Goal: Information Seeking & Learning: Learn about a topic

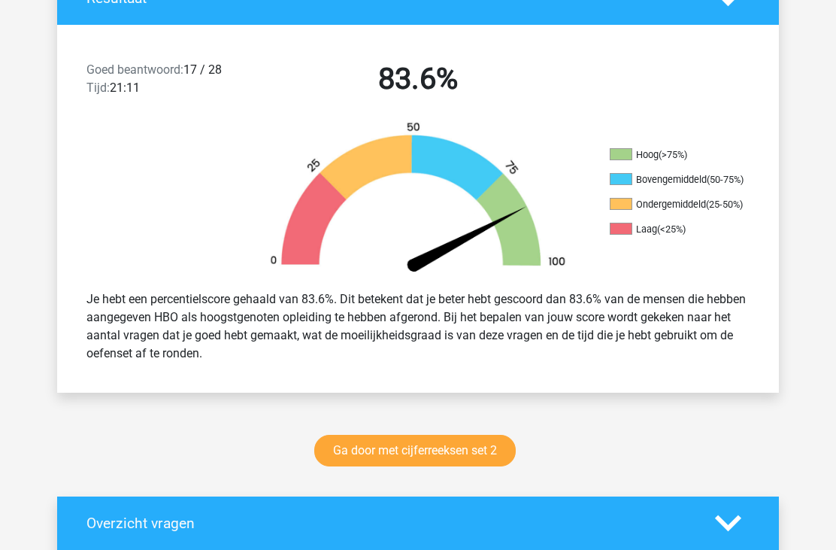
scroll to position [312, 0]
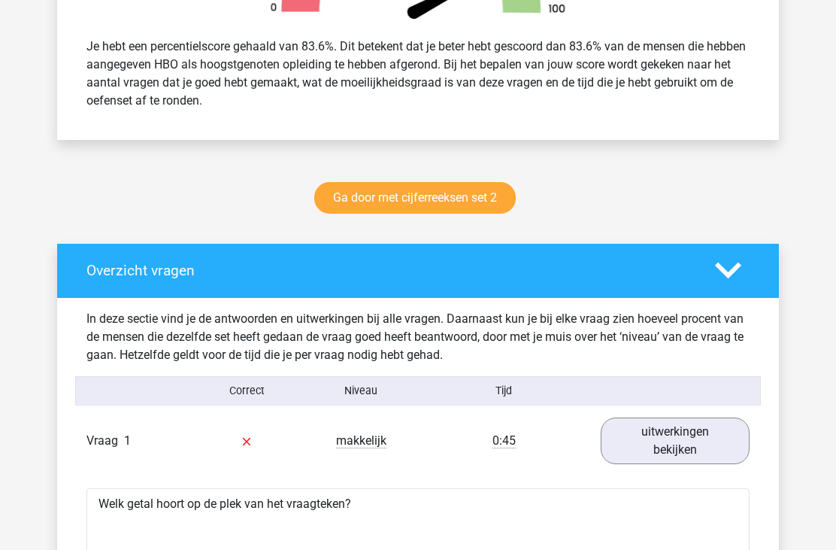
click at [646, 441] on link "uitwerkingen bekijken" at bounding box center [675, 441] width 149 height 47
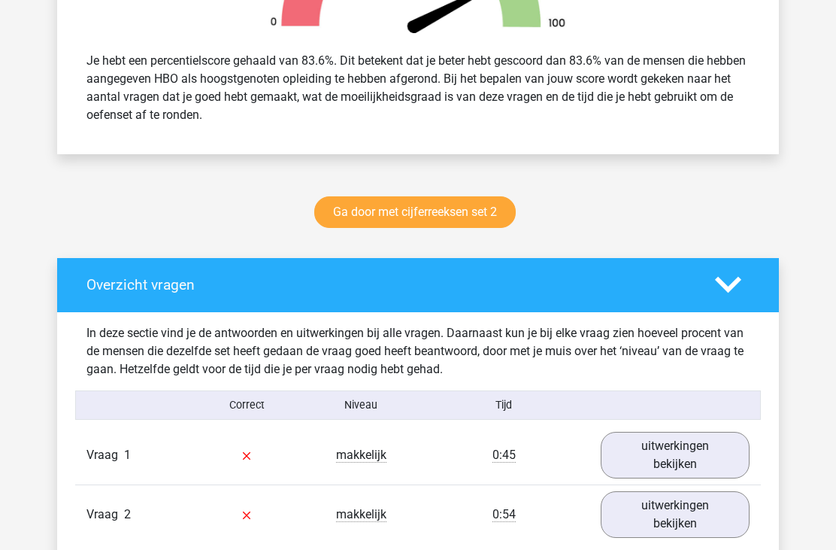
scroll to position [566, 0]
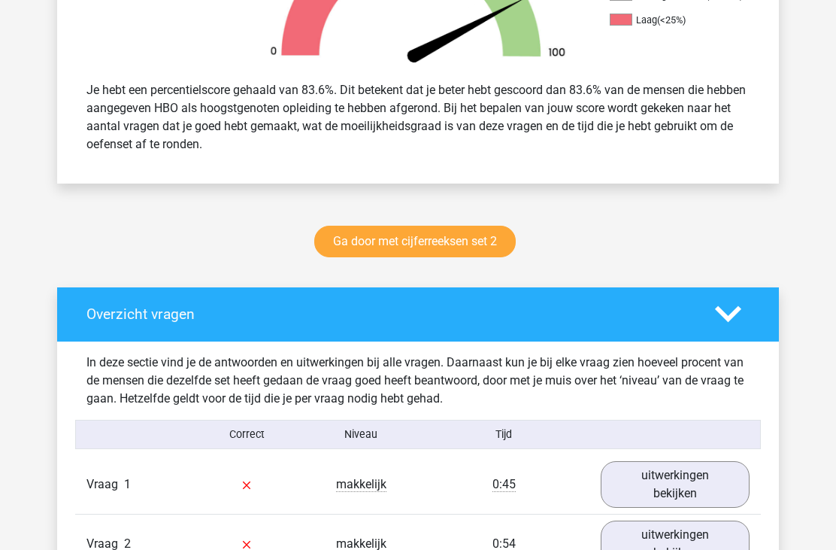
click at [646, 485] on link "uitwerkingen bekijken" at bounding box center [675, 484] width 149 height 47
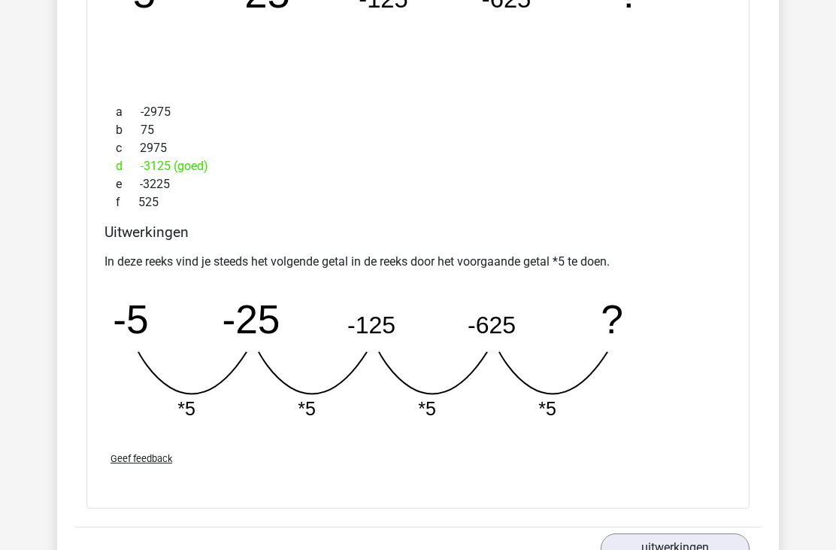
scroll to position [1198, 0]
click at [653, 549] on link "uitwerkingen bekijken" at bounding box center [675, 556] width 149 height 47
click at [629, 545] on link "uitwerkingen bekijken" at bounding box center [675, 556] width 149 height 47
click at [608, 548] on link "uitwerkingen bekijken" at bounding box center [675, 556] width 149 height 47
click at [665, 549] on link "uitwerkingen bekijken" at bounding box center [675, 556] width 149 height 47
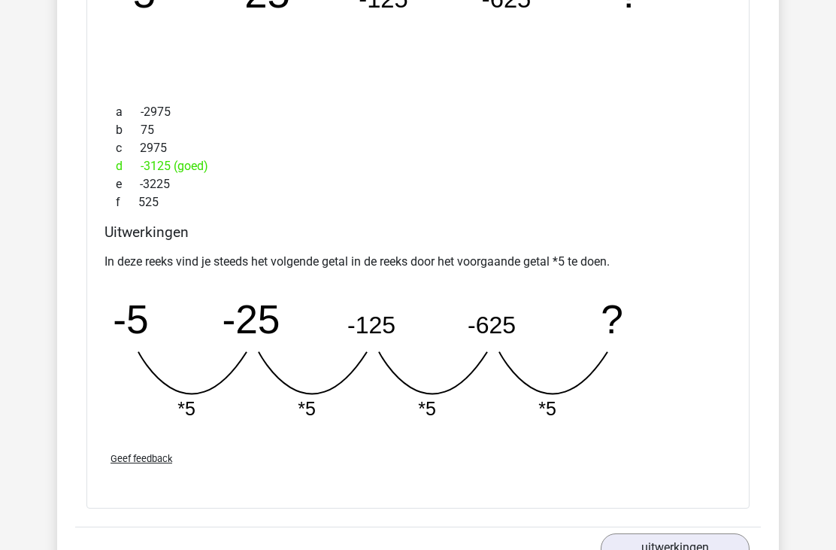
click at [660, 549] on link "uitwerkingen bekijken" at bounding box center [675, 556] width 149 height 47
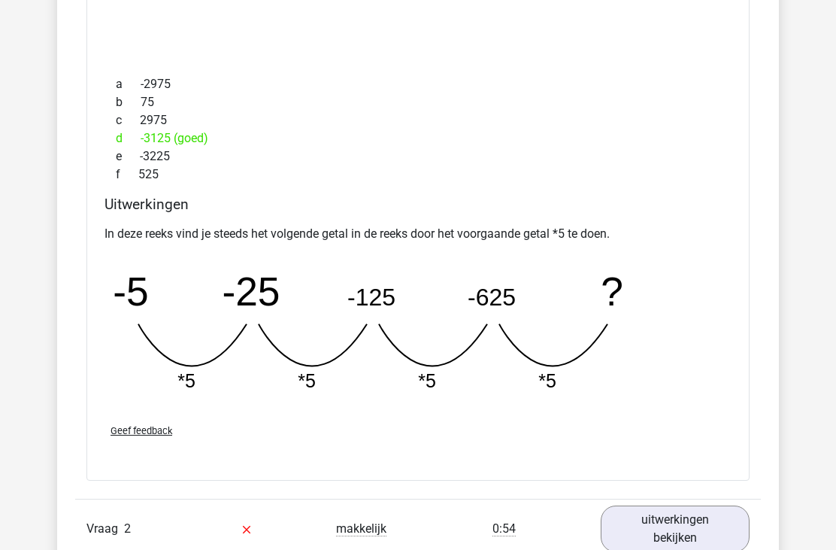
scroll to position [1225, 0]
click at [644, 537] on link "uitwerkingen bekijken" at bounding box center [675, 529] width 149 height 47
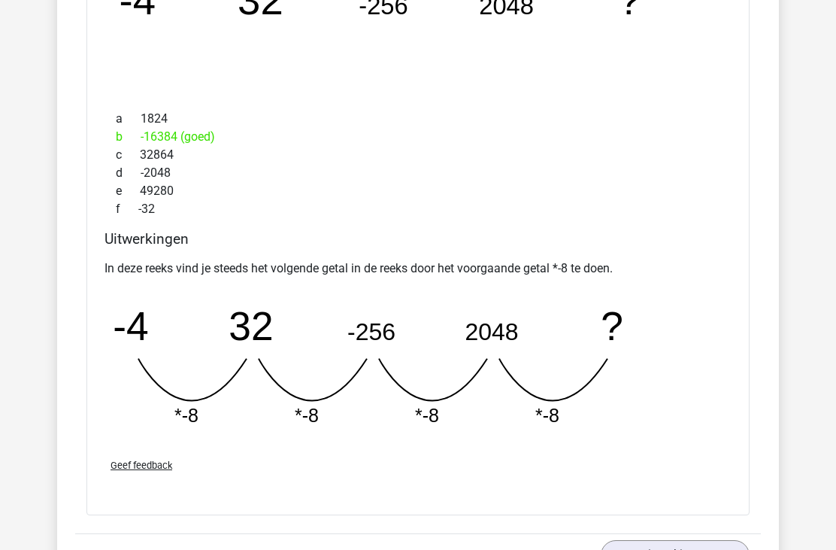
scroll to position [1897, 0]
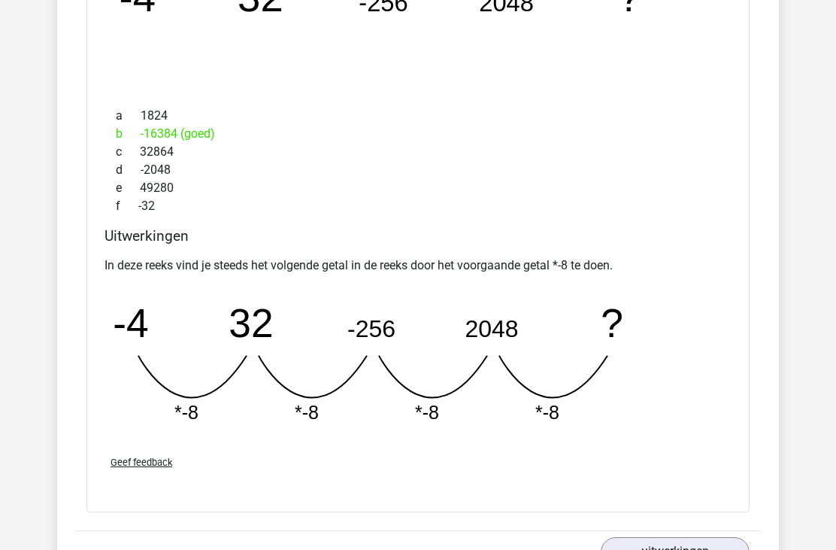
click at [662, 549] on link "uitwerkingen bekijken" at bounding box center [675, 561] width 149 height 47
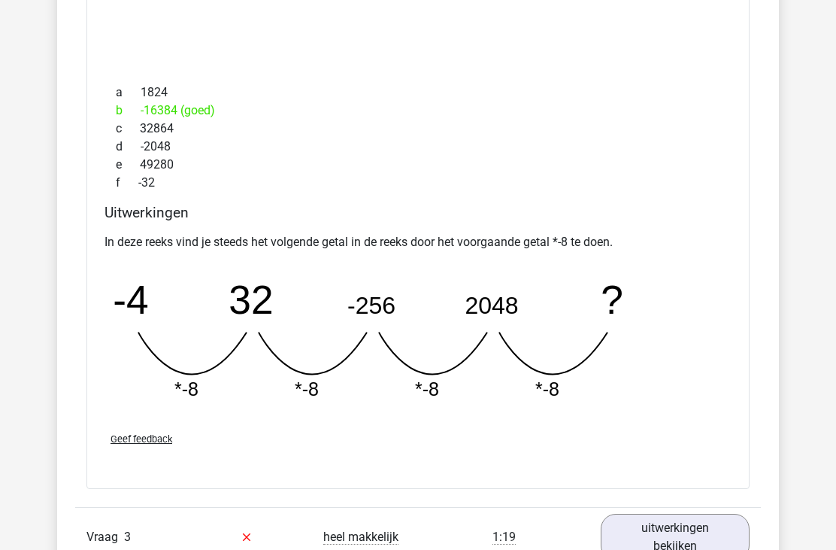
scroll to position [1915, 0]
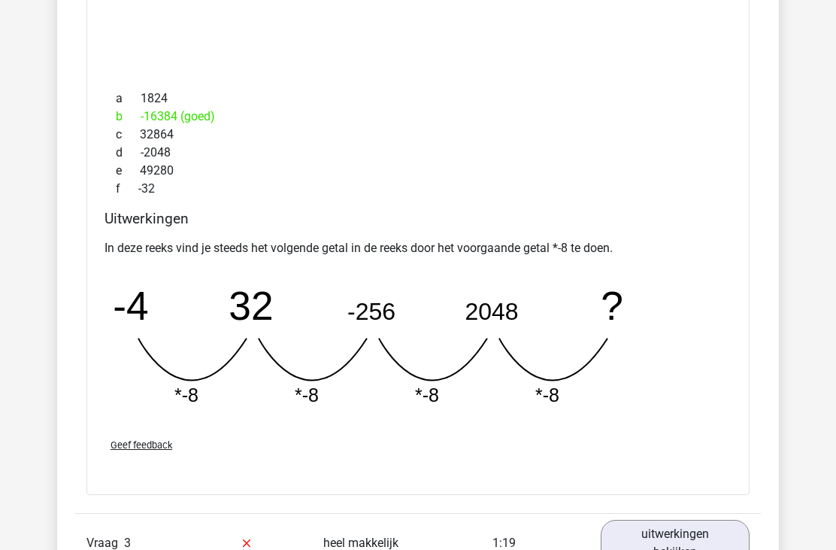
click at [633, 543] on link "uitwerkingen bekijken" at bounding box center [675, 543] width 149 height 47
click at [641, 542] on link "uitwerkingen bekijken" at bounding box center [675, 543] width 149 height 47
click at [646, 539] on link "uitwerkingen bekijken" at bounding box center [675, 543] width 149 height 47
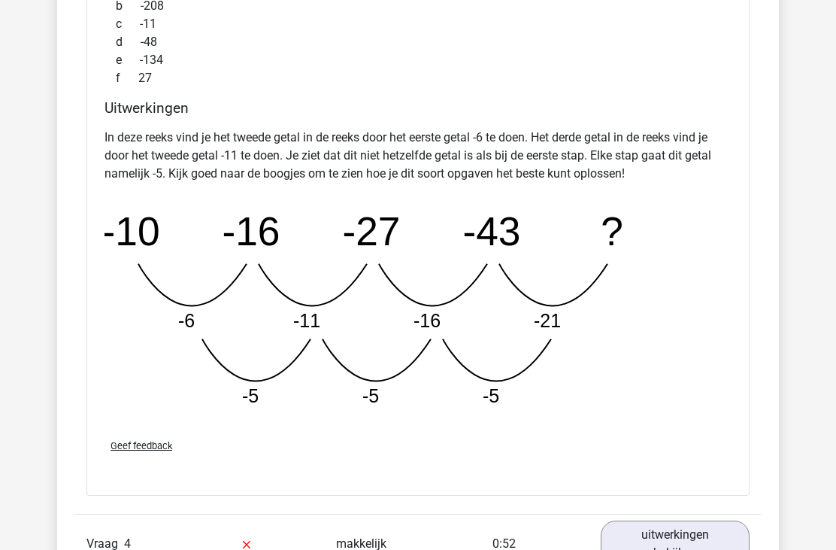
scroll to position [2728, 0]
click at [646, 533] on link "uitwerkingen bekijken" at bounding box center [675, 544] width 149 height 47
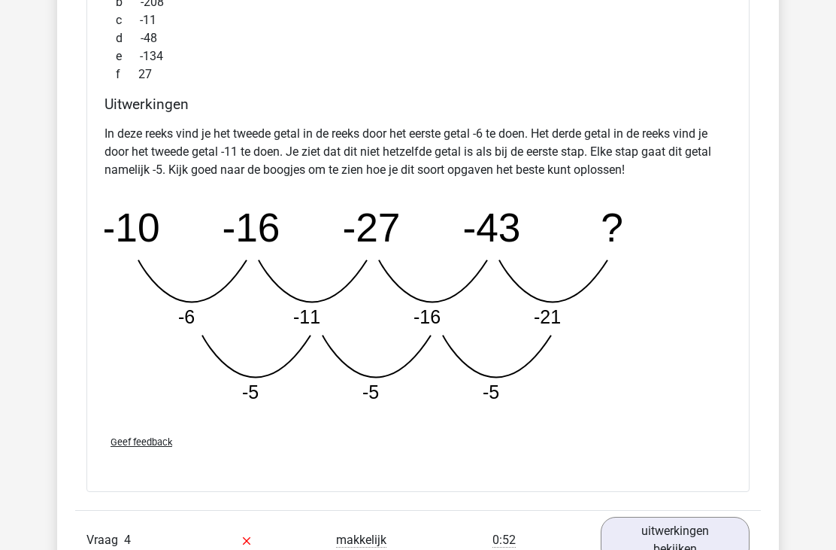
click at [629, 532] on link "uitwerkingen bekijken" at bounding box center [675, 540] width 149 height 47
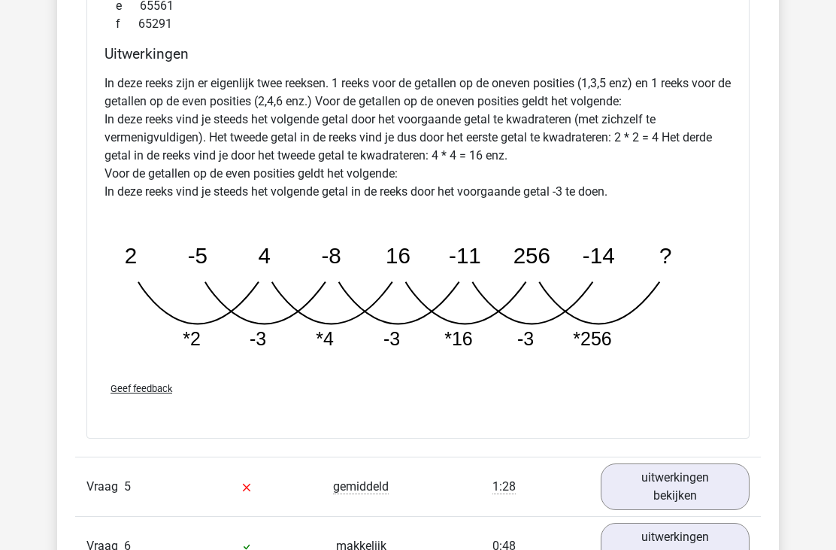
scroll to position [3598, 0]
click at [648, 480] on link "uitwerkingen bekijken" at bounding box center [675, 486] width 149 height 47
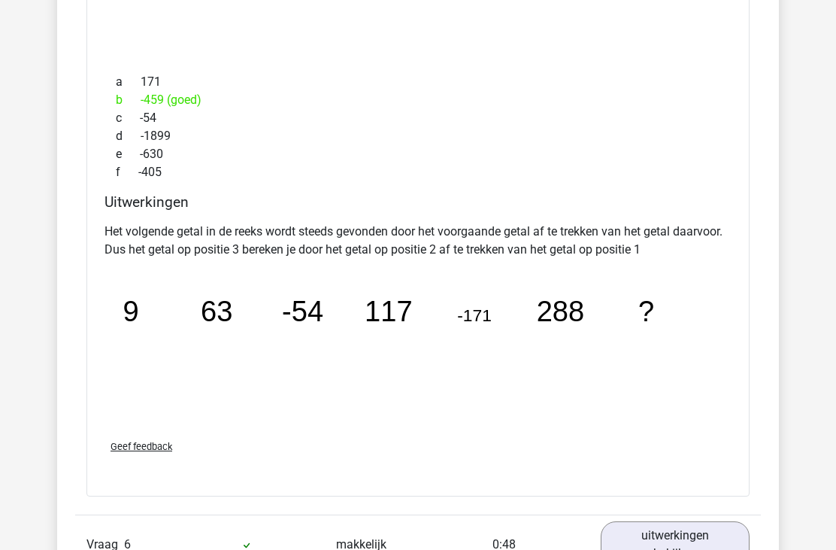
scroll to position [4277, 0]
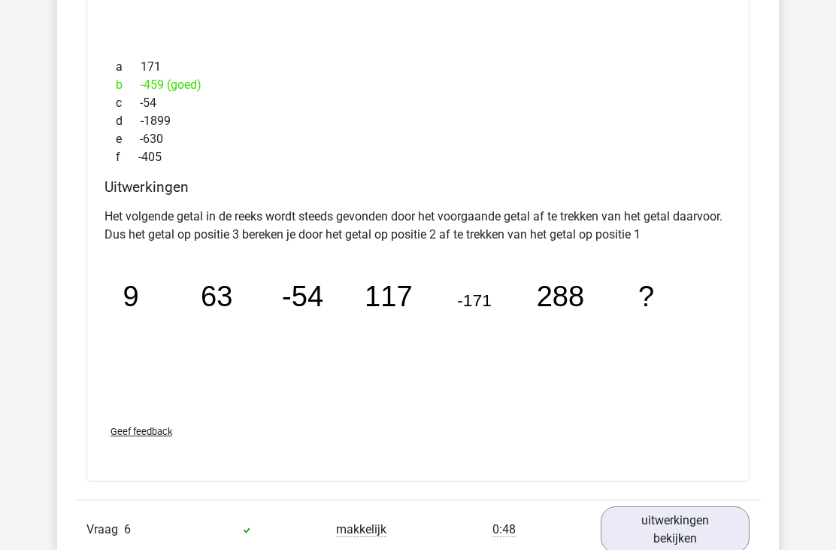
click at [653, 526] on link "uitwerkingen bekijken" at bounding box center [675, 529] width 149 height 47
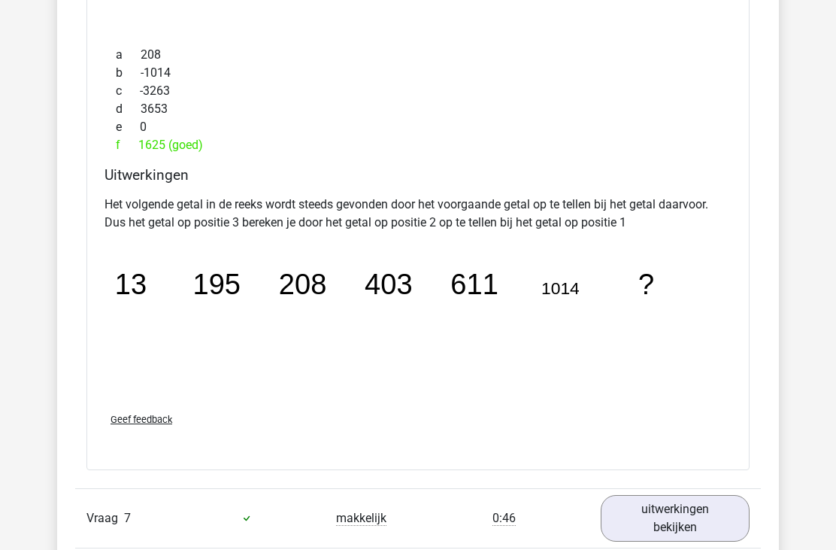
scroll to position [5050, 0]
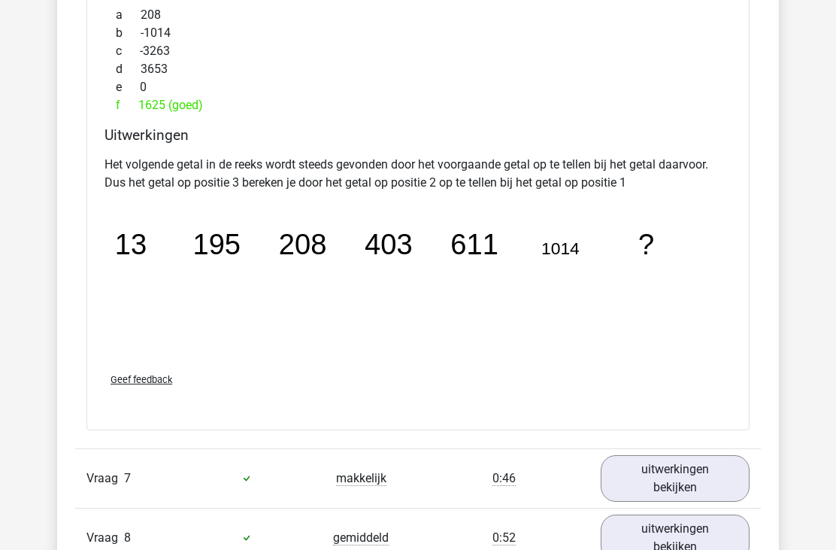
click at [639, 485] on link "uitwerkingen bekijken" at bounding box center [675, 478] width 149 height 47
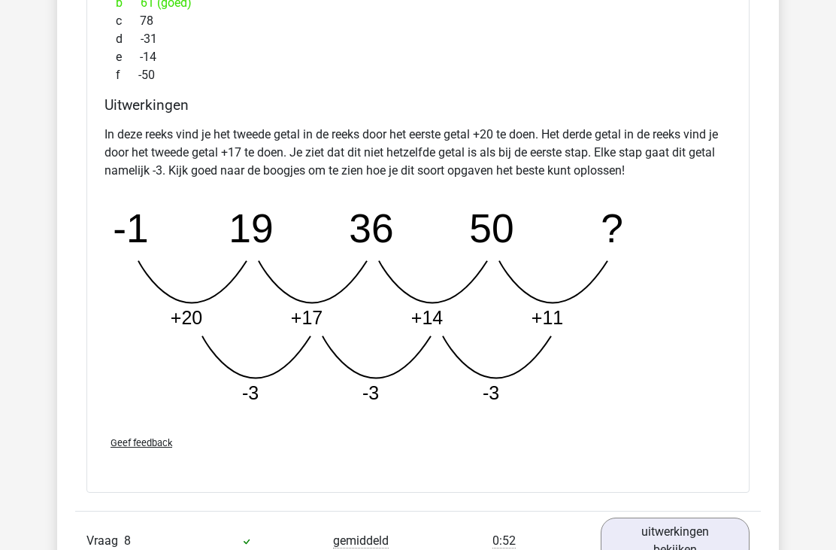
scroll to position [5793, 0]
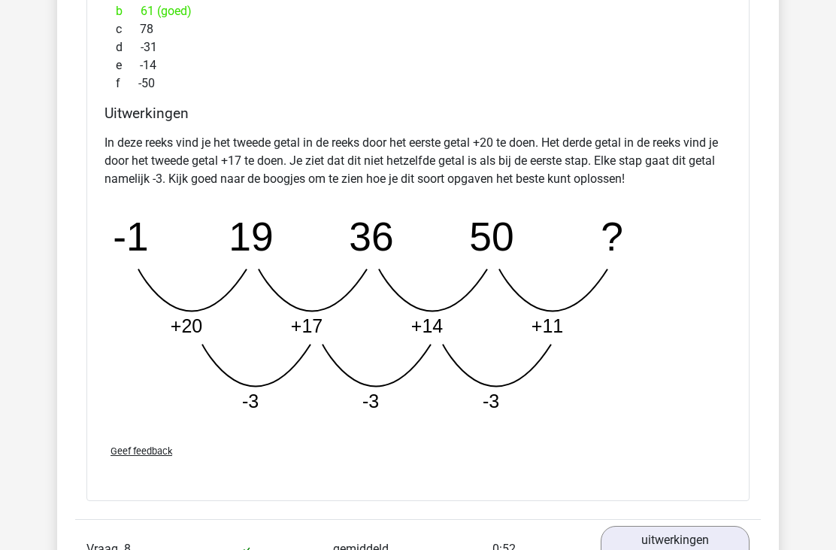
click at [707, 549] on link "uitwerkingen bekijken" at bounding box center [675, 549] width 149 height 47
click at [645, 549] on link "uitwerkingen bekijken" at bounding box center [675, 549] width 149 height 47
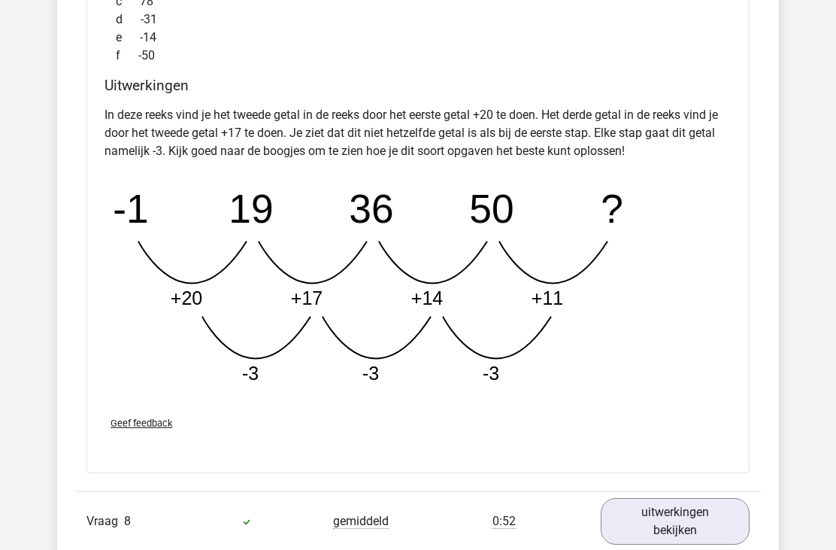
scroll to position [5816, 0]
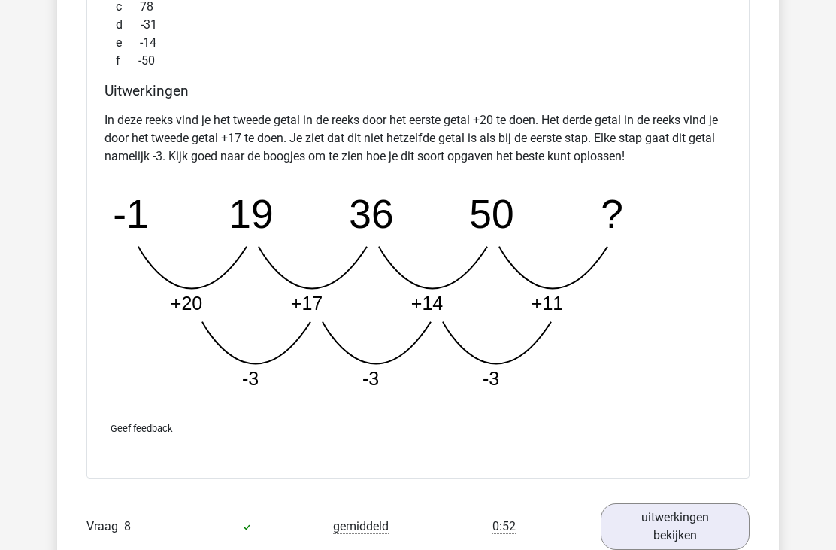
click at [654, 531] on link "uitwerkingen bekijken" at bounding box center [675, 526] width 149 height 47
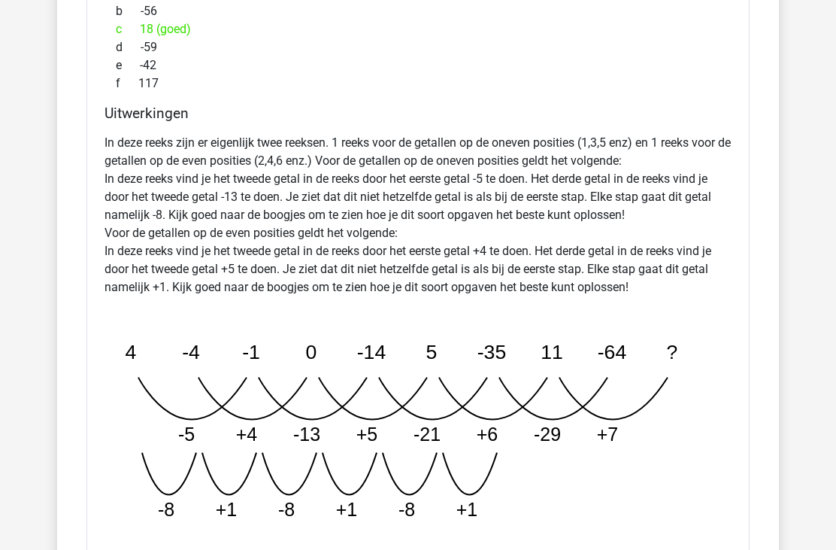
scroll to position [6610, 0]
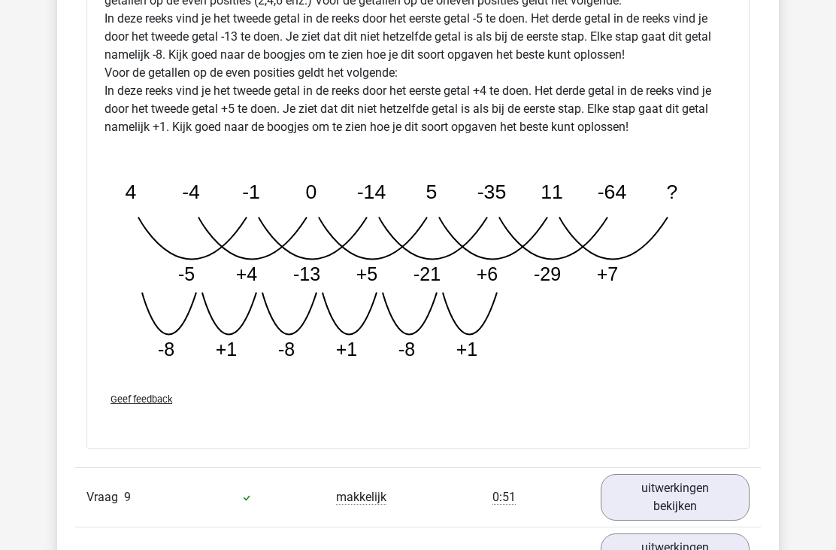
click at [689, 504] on link "uitwerkingen bekijken" at bounding box center [675, 497] width 149 height 47
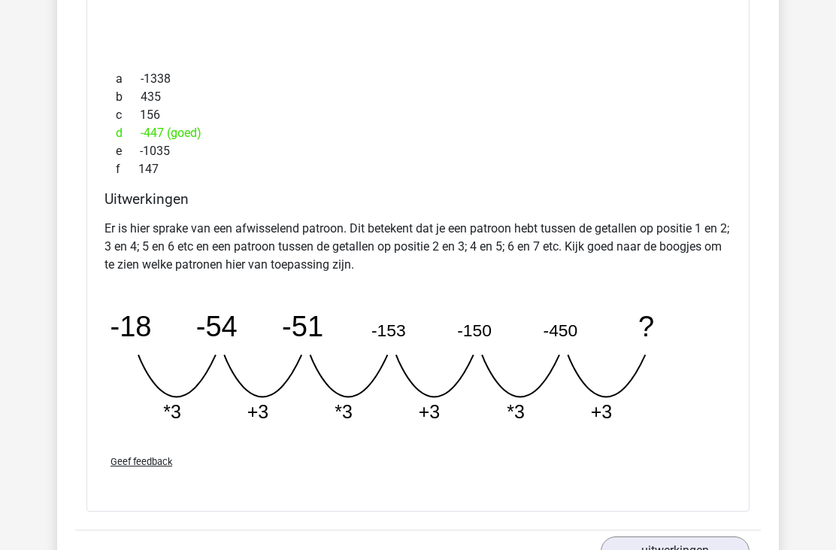
scroll to position [7448, 0]
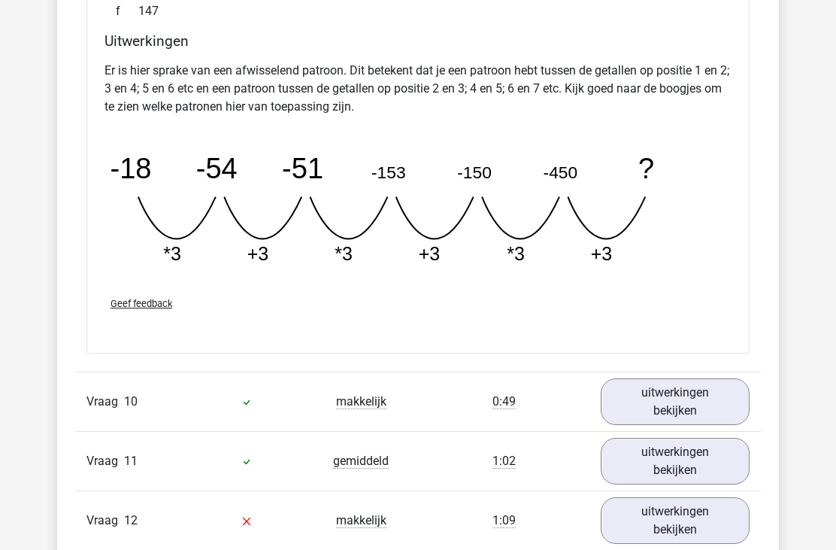
click at [640, 398] on link "uitwerkingen bekijken" at bounding box center [675, 402] width 149 height 47
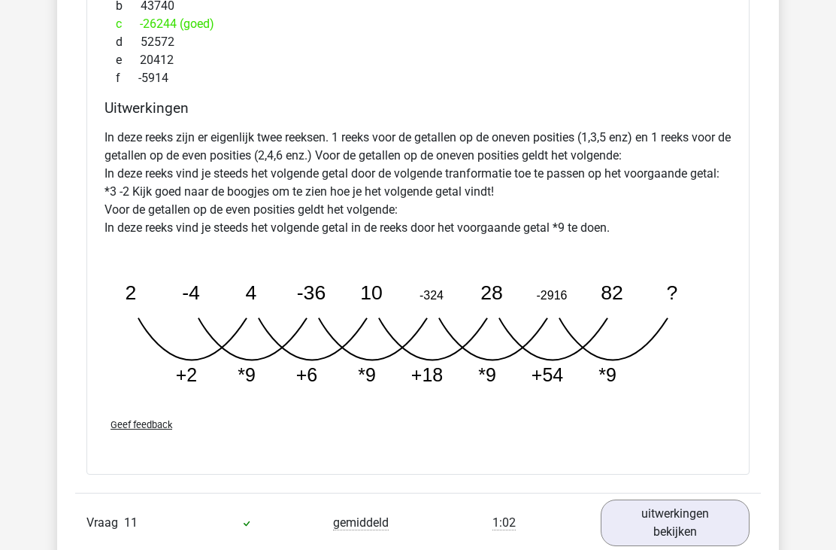
scroll to position [8277, 0]
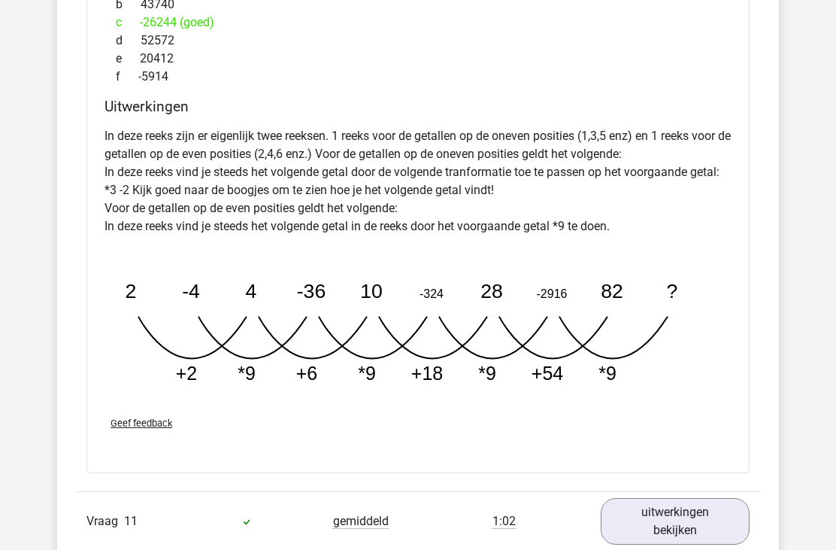
click at [644, 521] on link "uitwerkingen bekijken" at bounding box center [675, 521] width 149 height 47
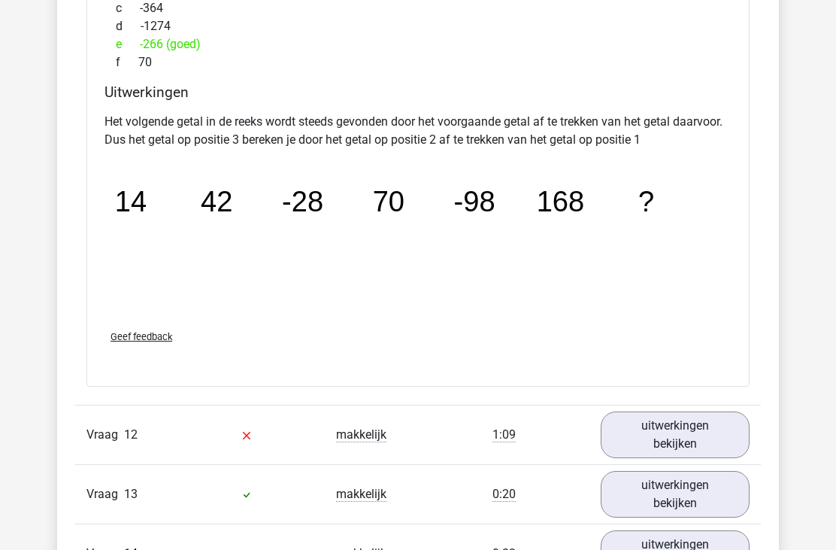
scroll to position [9086, 0]
click at [653, 434] on link "uitwerkingen bekijken" at bounding box center [675, 434] width 149 height 47
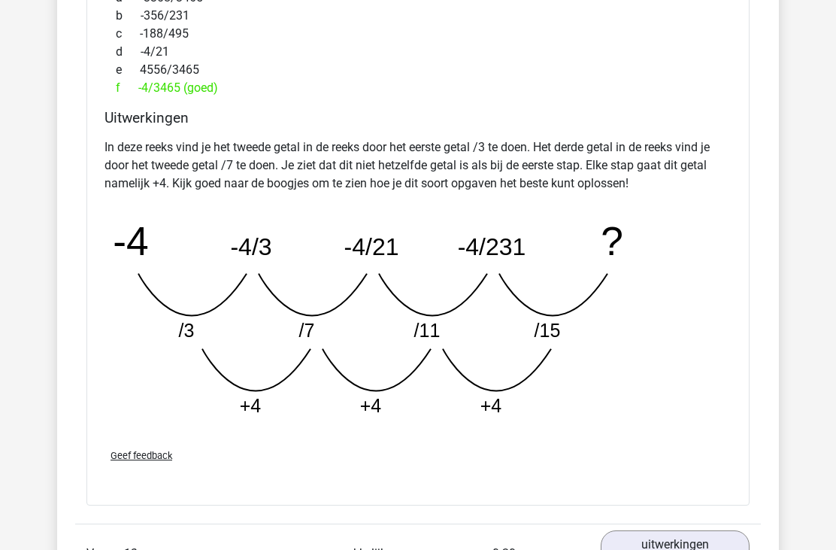
scroll to position [9802, 0]
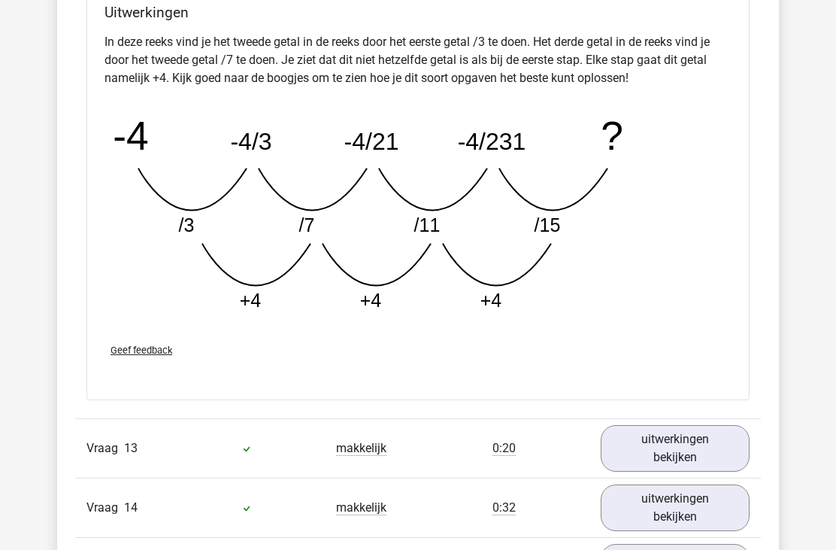
click at [635, 447] on link "uitwerkingen bekijken" at bounding box center [675, 449] width 149 height 47
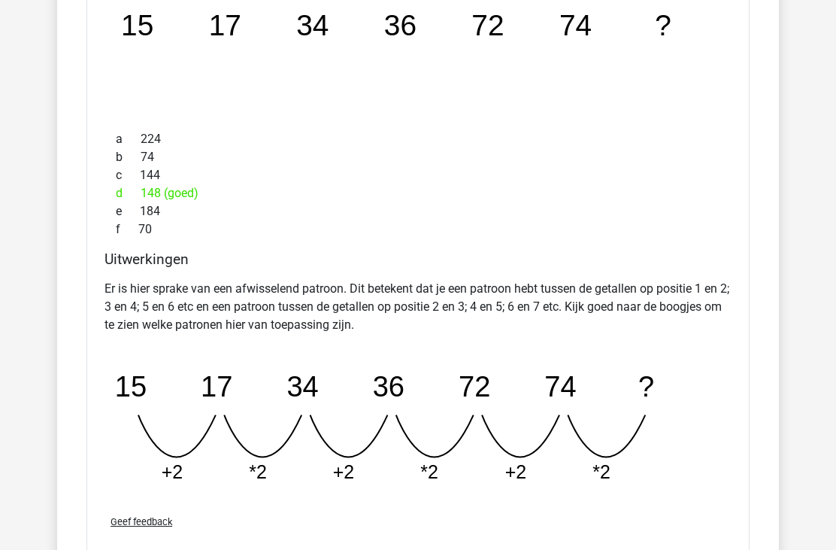
scroll to position [10456, 0]
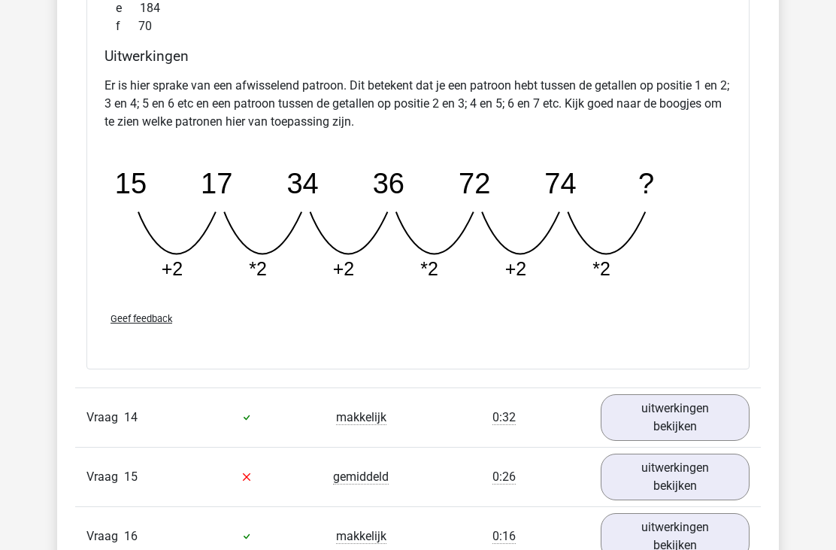
click at [650, 418] on link "uitwerkingen bekijken" at bounding box center [675, 418] width 149 height 47
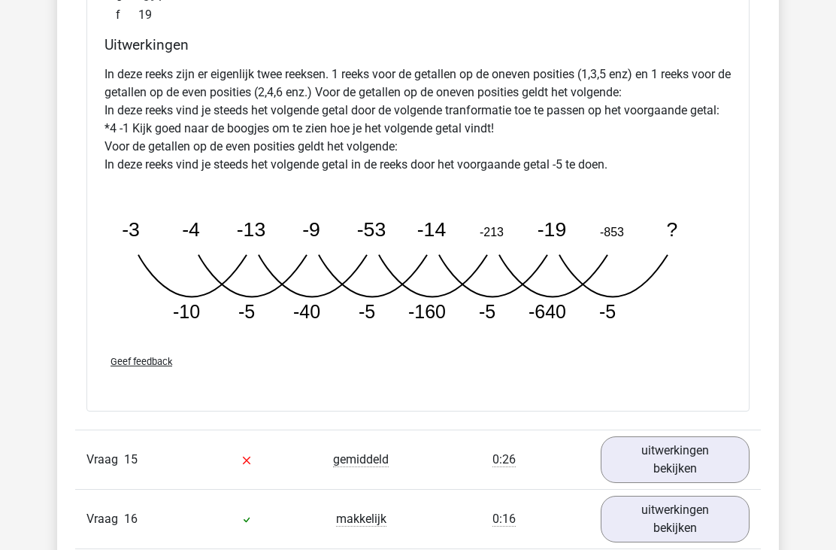
scroll to position [11411, 0]
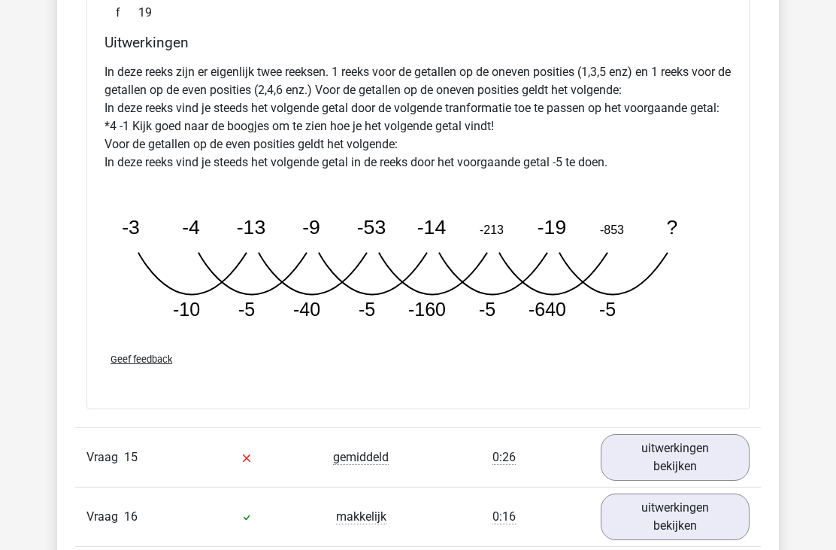
click at [640, 461] on link "uitwerkingen bekijken" at bounding box center [675, 457] width 149 height 47
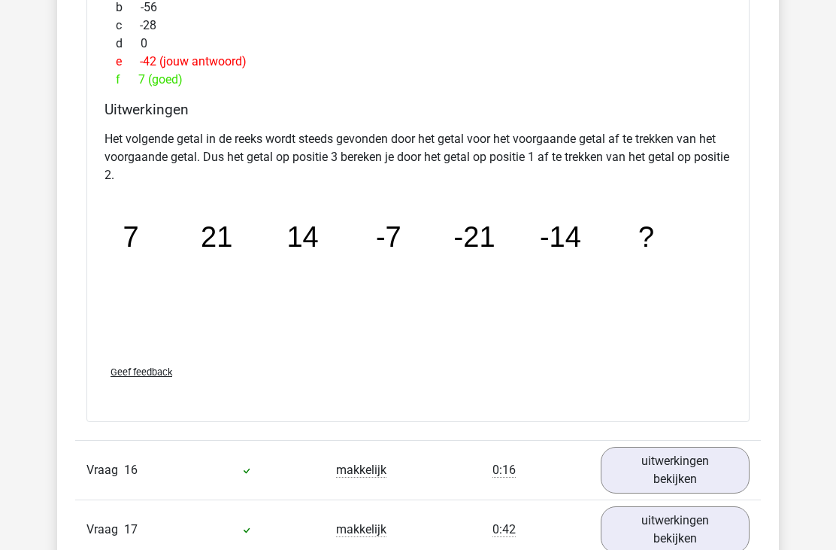
scroll to position [12162, 0]
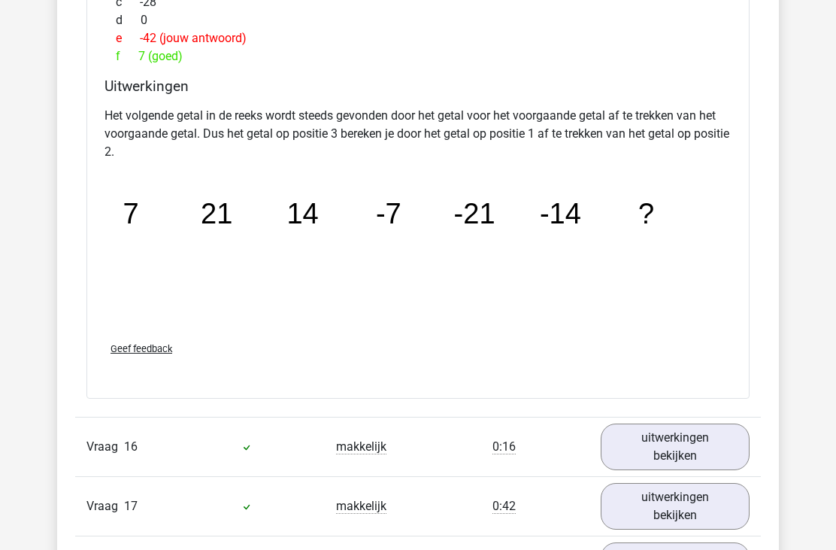
click at [647, 447] on link "uitwerkingen bekijken" at bounding box center [675, 446] width 149 height 47
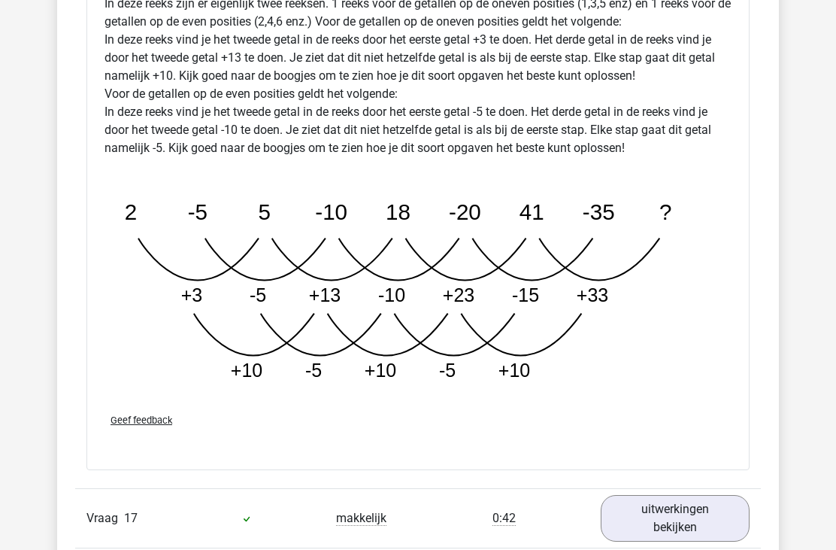
scroll to position [13016, 0]
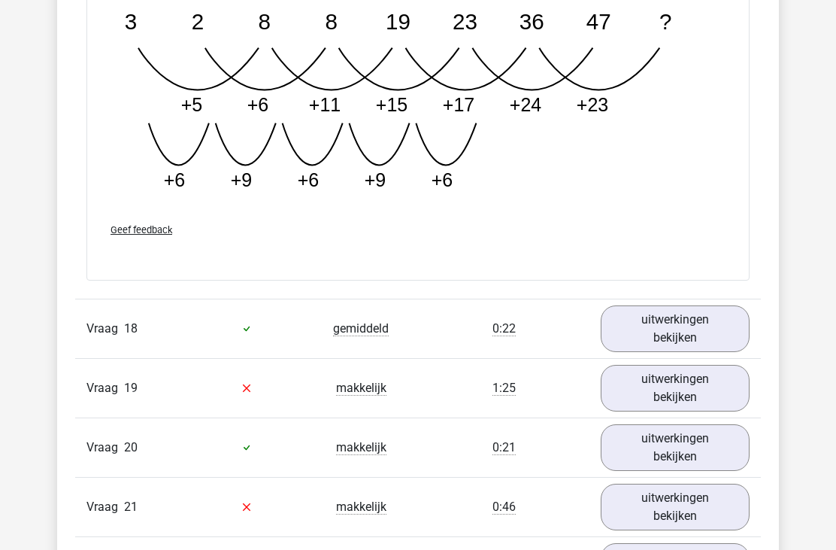
scroll to position [14128, 0]
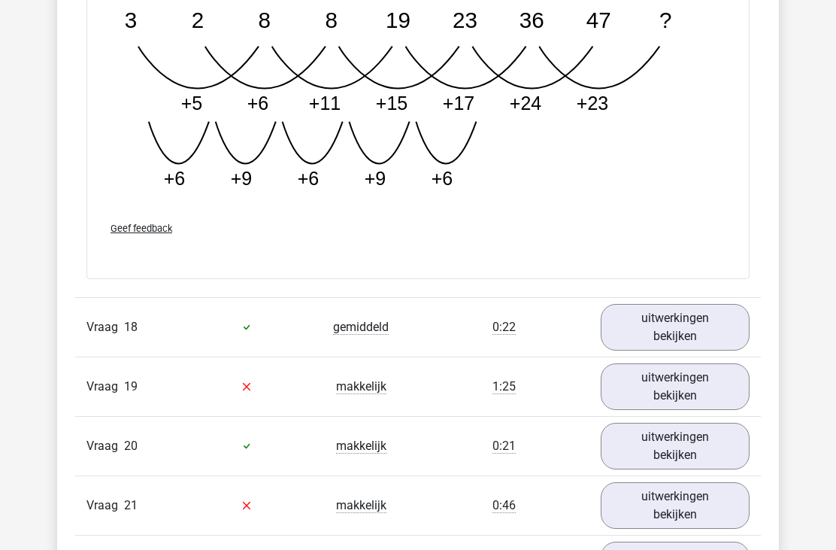
click at [690, 327] on link "uitwerkingen bekijken" at bounding box center [675, 327] width 149 height 47
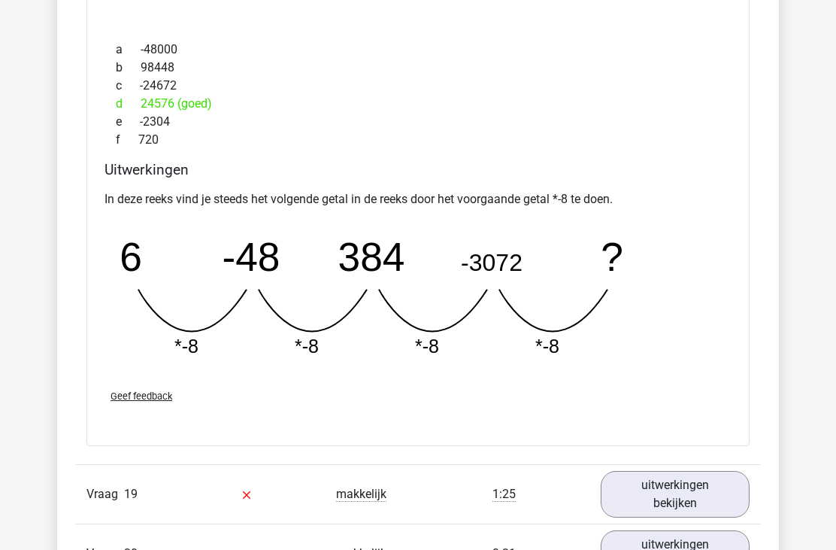
scroll to position [14664, 0]
click at [656, 503] on link "uitwerkingen bekijken" at bounding box center [675, 494] width 149 height 47
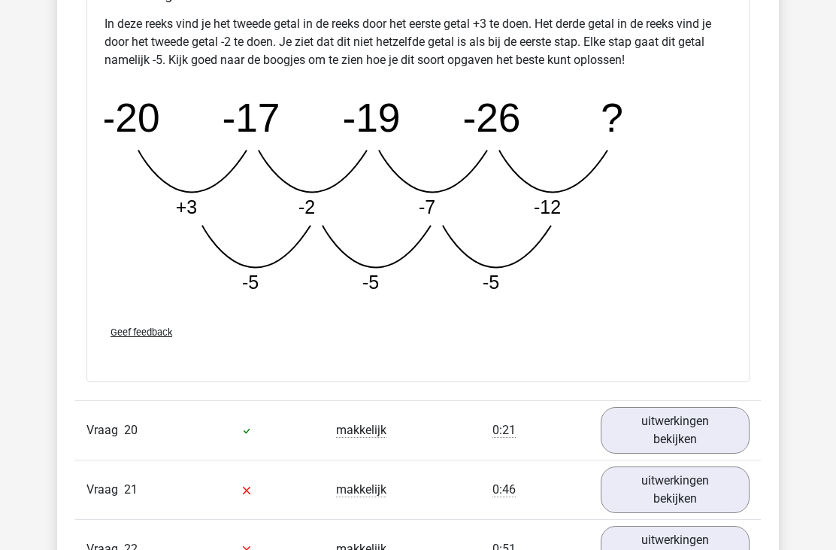
scroll to position [15582, 0]
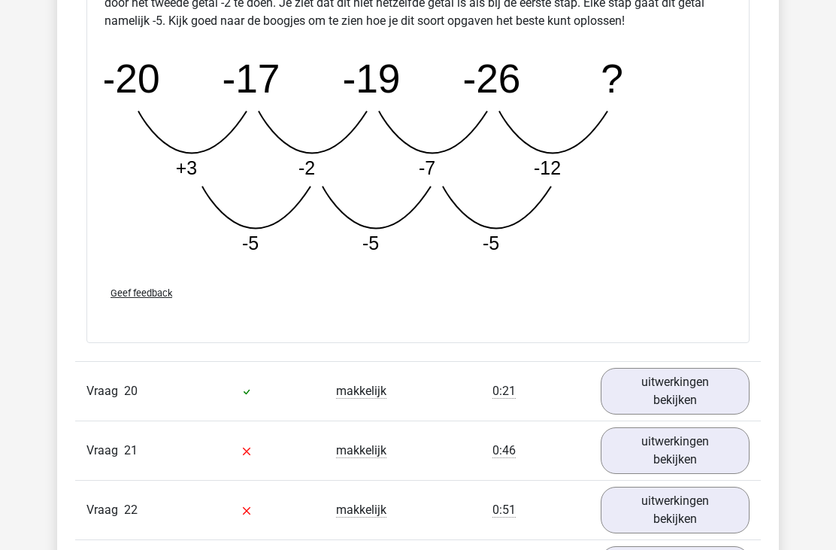
click at [656, 392] on link "uitwerkingen bekijken" at bounding box center [675, 391] width 149 height 47
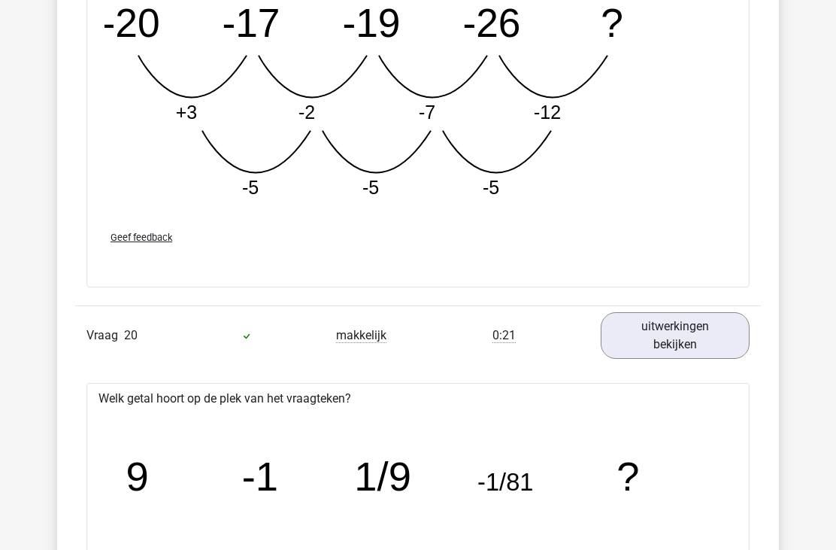
scroll to position [15637, 0]
click at [583, 549] on icon "image/svg+xml 9 -1 1/9 -1/81 ?" at bounding box center [418, 491] width 615 height 154
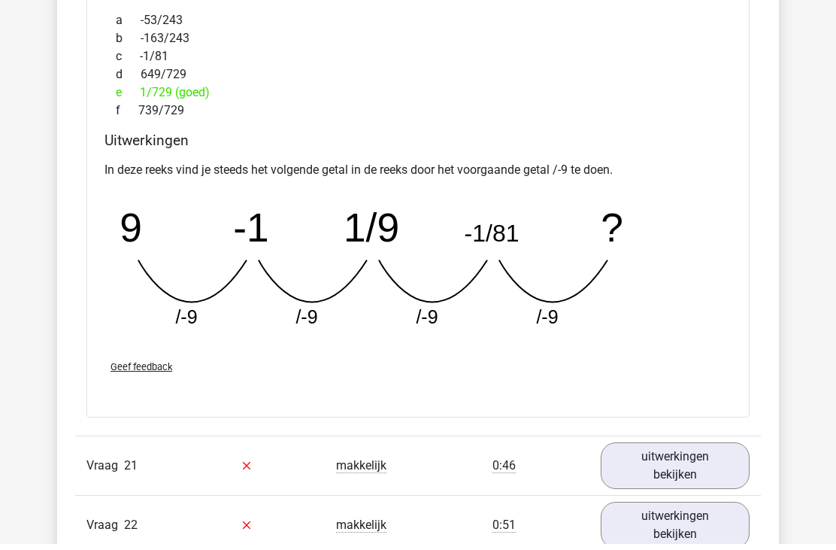
scroll to position [16211, 0]
click at [638, 474] on link "uitwerkingen bekijken" at bounding box center [675, 465] width 149 height 47
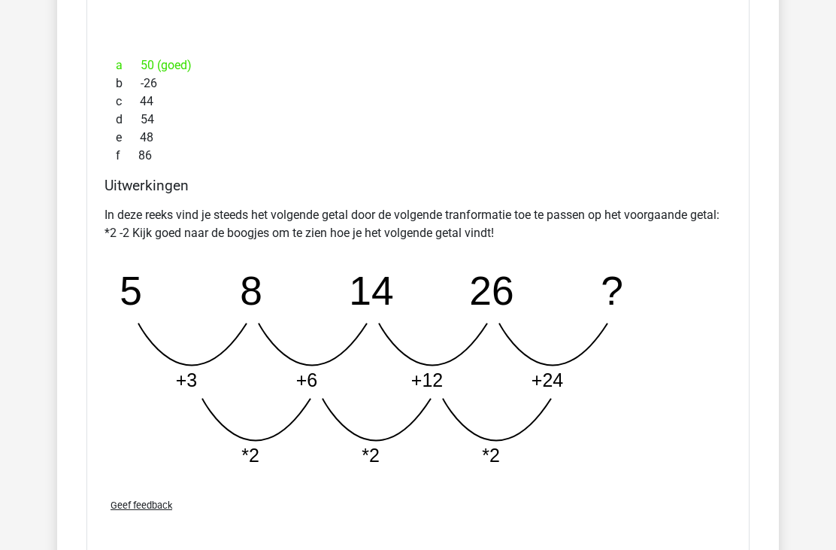
scroll to position [16870, 0]
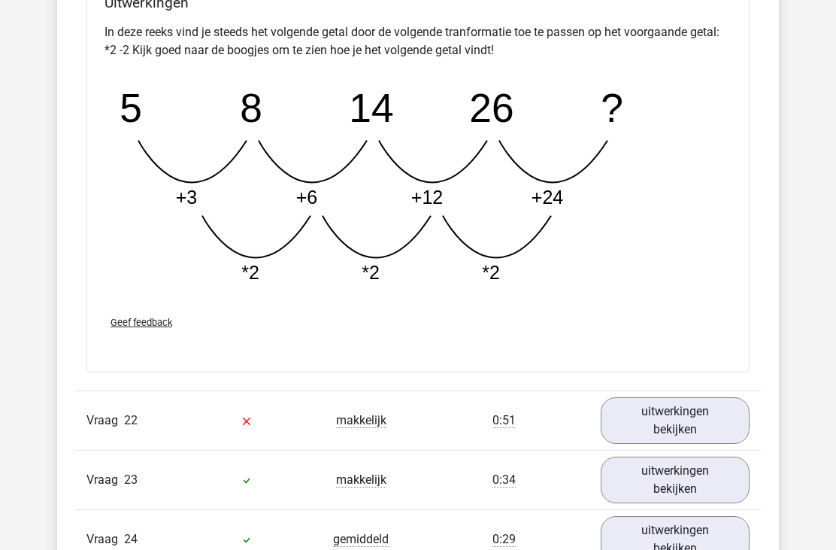
click at [648, 430] on link "uitwerkingen bekijken" at bounding box center [675, 421] width 149 height 47
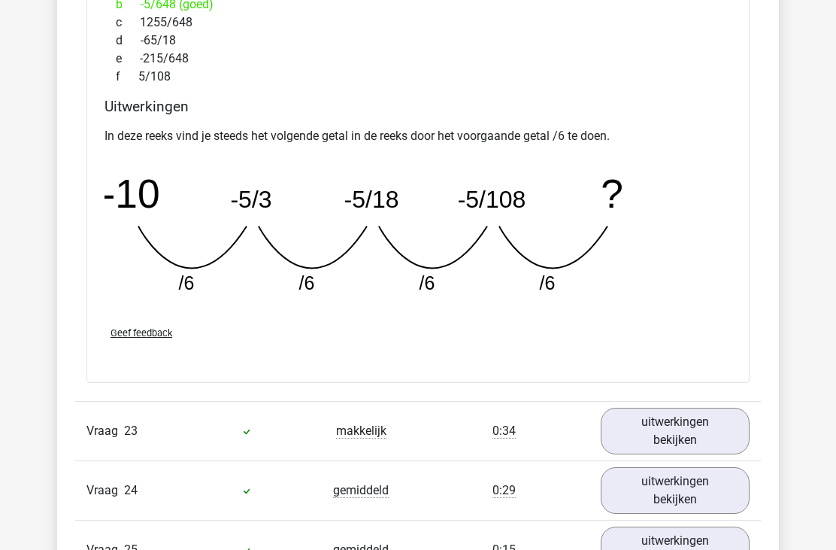
scroll to position [17746, 0]
click at [644, 448] on link "uitwerkingen bekijken" at bounding box center [675, 431] width 149 height 47
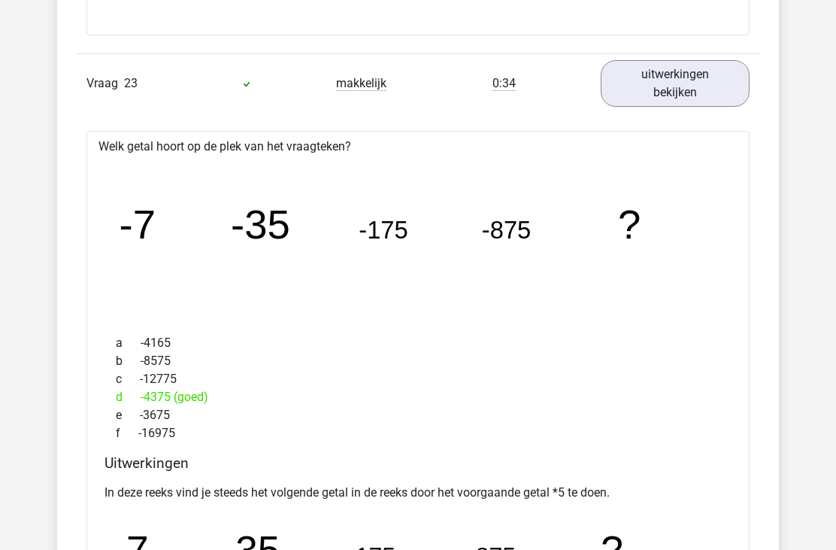
scroll to position [18095, 0]
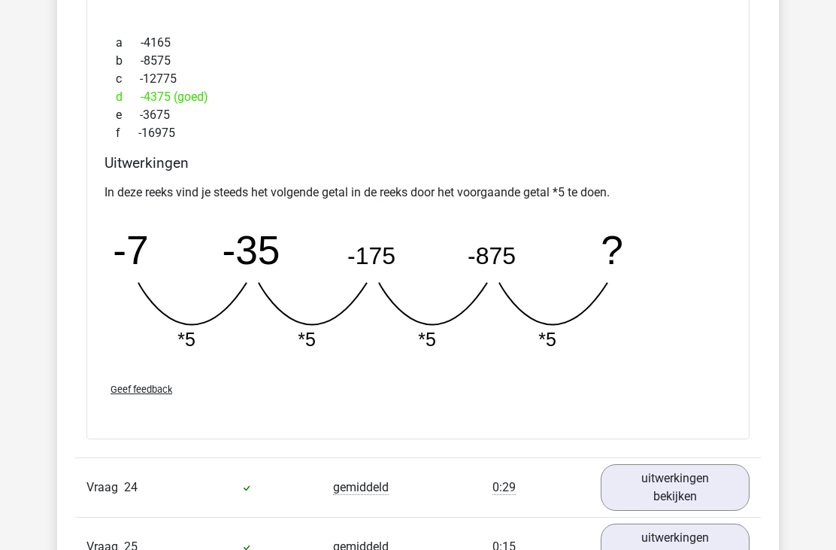
click at [637, 498] on link "uitwerkingen bekijken" at bounding box center [675, 488] width 149 height 47
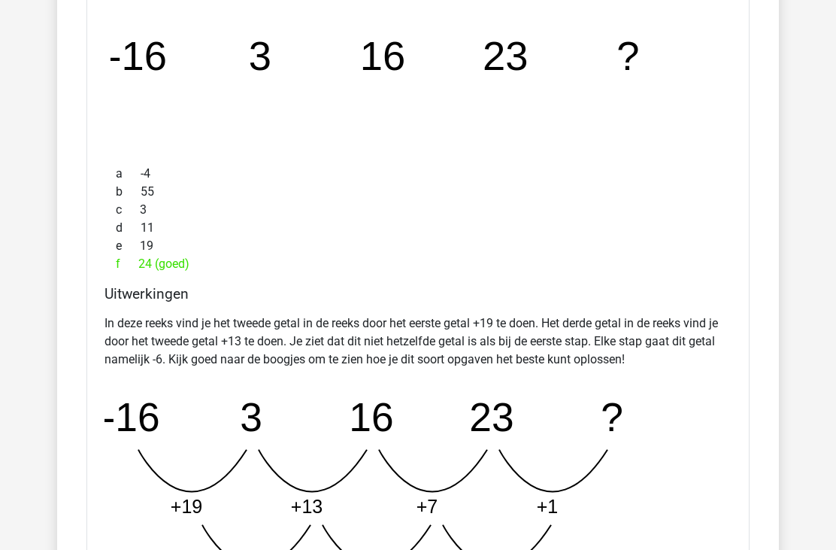
scroll to position [18965, 0]
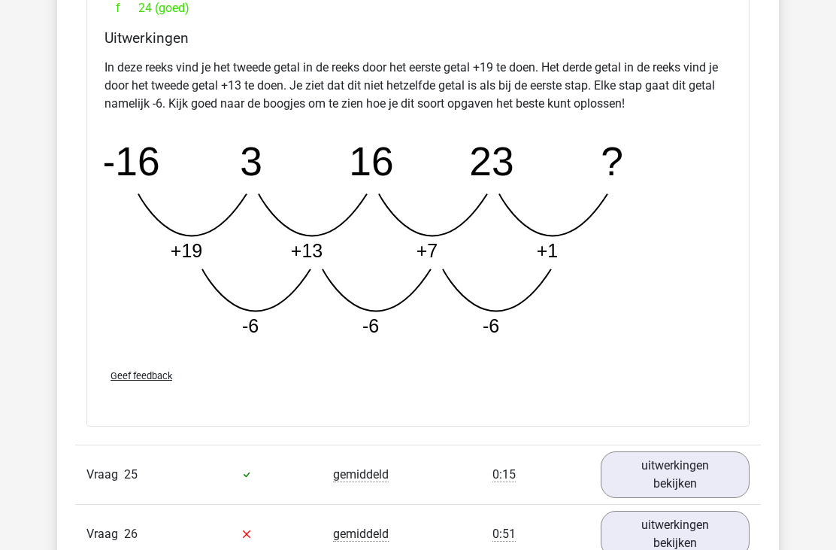
click at [649, 480] on link "uitwerkingen bekijken" at bounding box center [675, 475] width 149 height 47
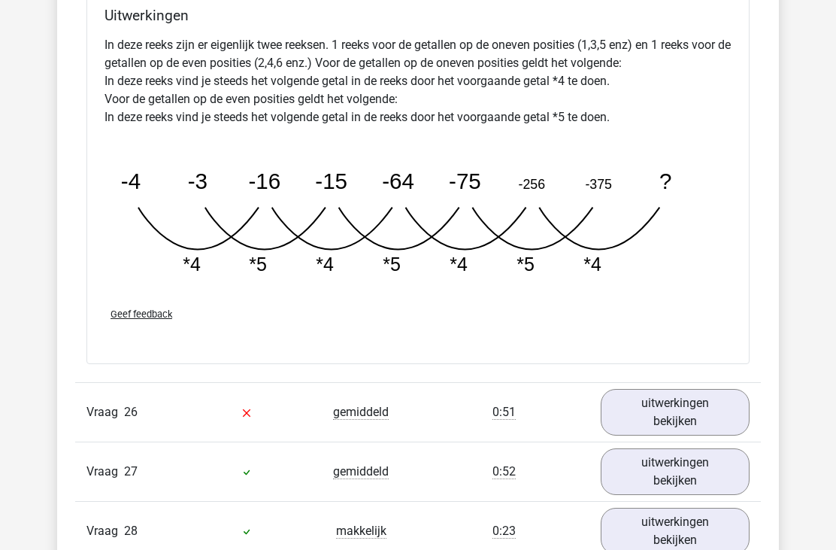
scroll to position [20022, 0]
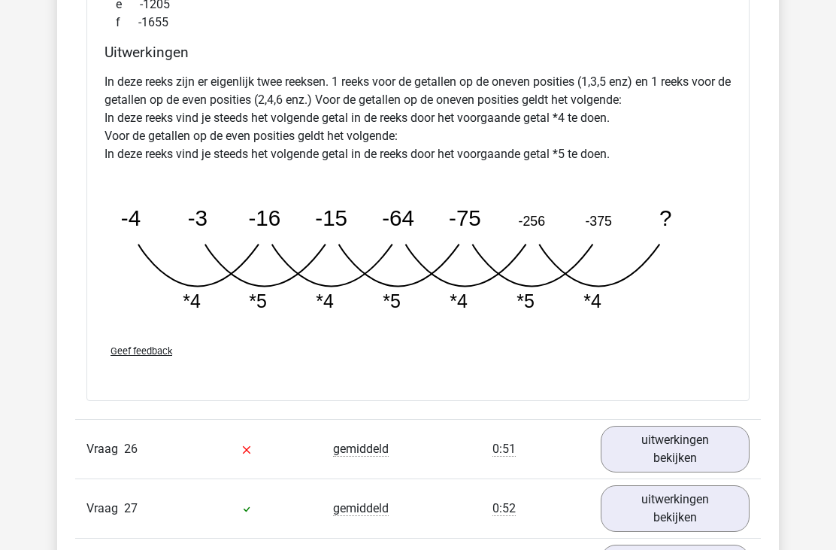
click at [647, 461] on link "uitwerkingen bekijken" at bounding box center [675, 449] width 149 height 47
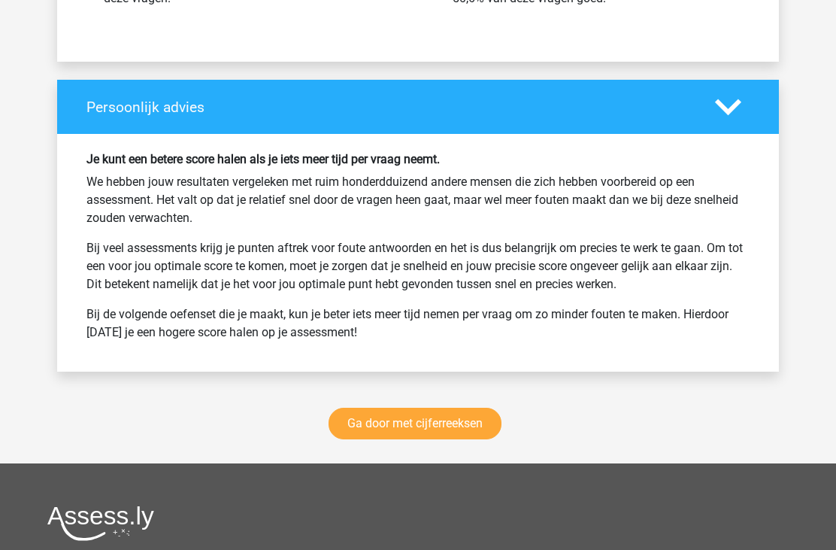
scroll to position [21770, 0]
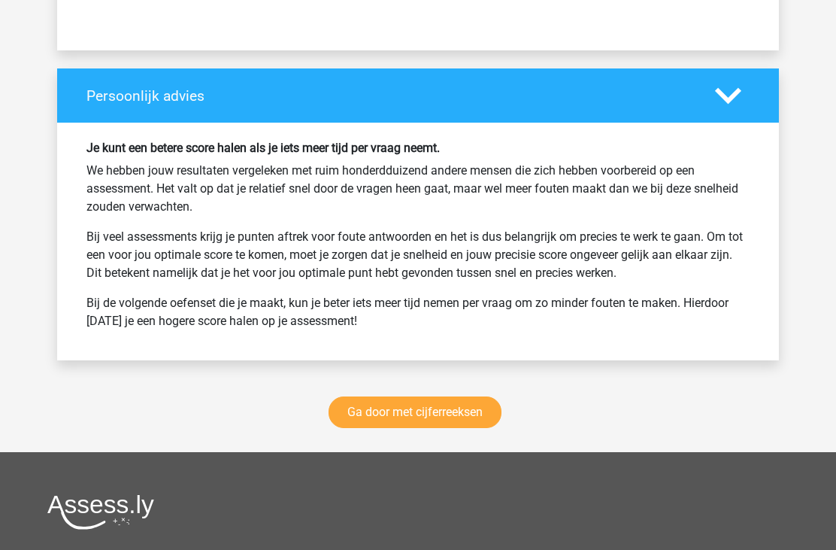
click at [453, 424] on link "Ga door met cijferreeksen" at bounding box center [415, 413] width 173 height 32
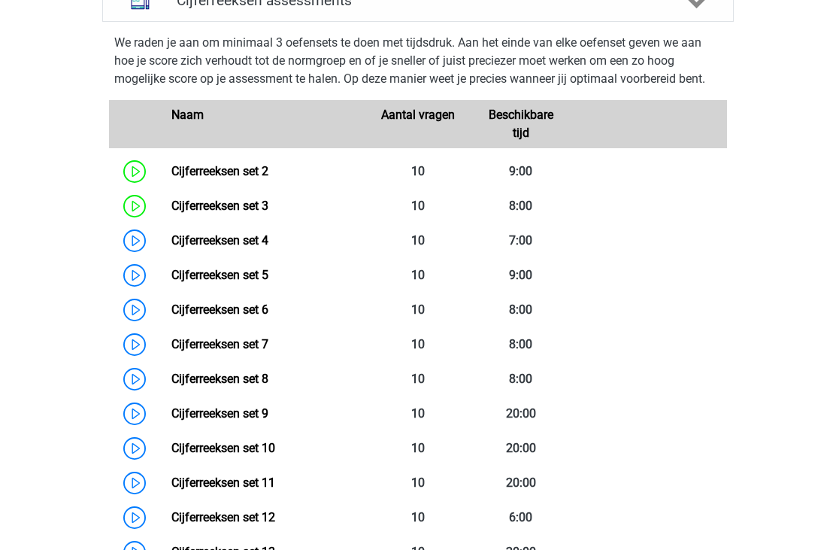
scroll to position [679, 0]
click at [249, 179] on link "Cijferreeksen set 2" at bounding box center [219, 172] width 97 height 14
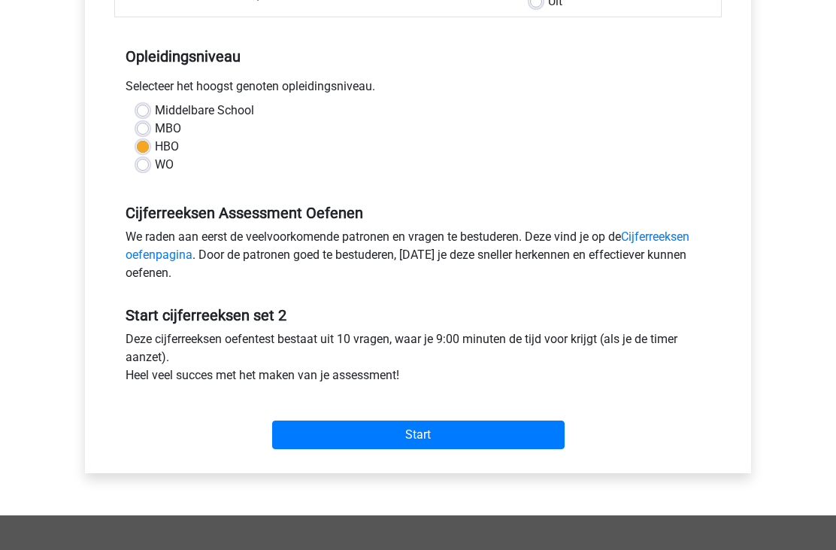
scroll to position [289, 0]
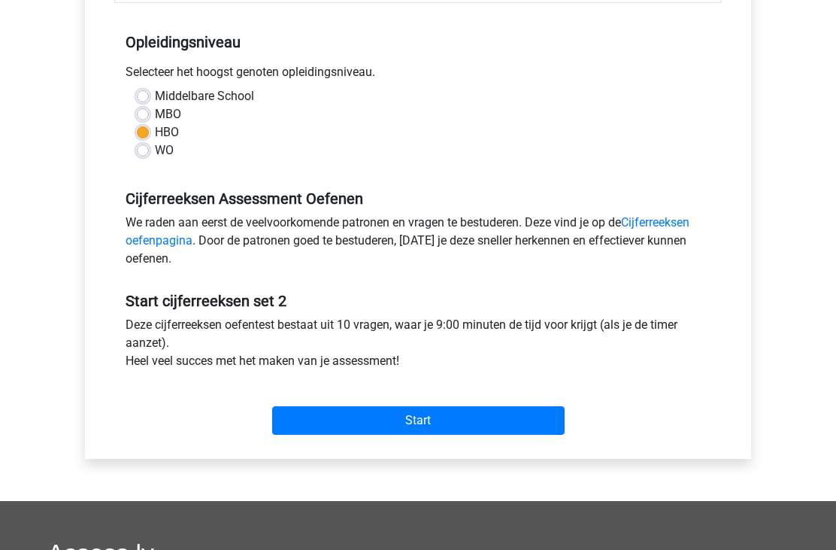
click at [417, 425] on input "Start" at bounding box center [418, 421] width 292 height 29
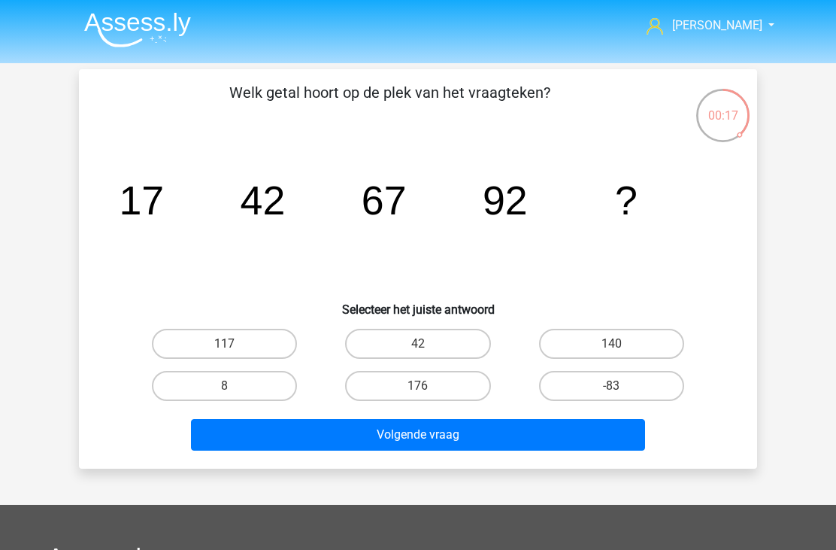
click at [233, 344] on input "117" at bounding box center [230, 349] width 10 height 10
radio input "true"
click at [349, 442] on button "Volgende vraag" at bounding box center [418, 435] width 455 height 32
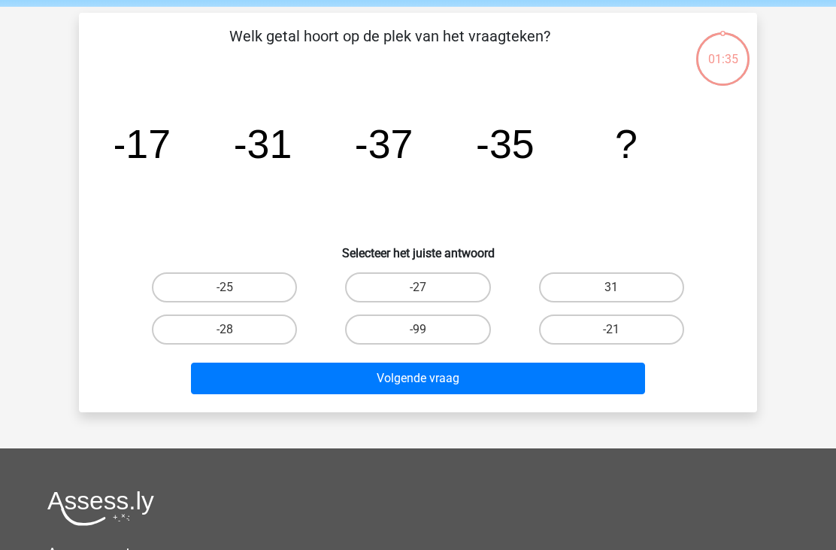
scroll to position [69, 0]
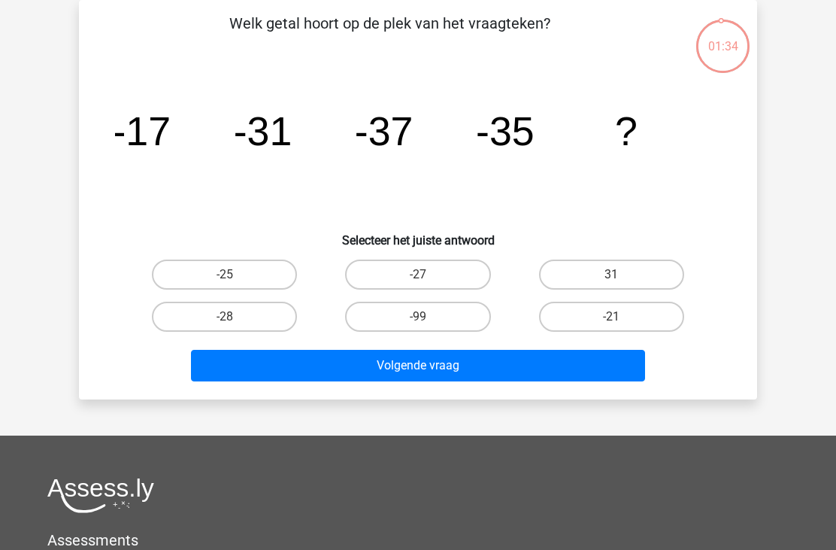
click at [403, 368] on button "Volgende vraag" at bounding box center [418, 366] width 455 height 32
click at [340, 198] on icon "image/svg+xml -17 -31 -37 -35 ?" at bounding box center [418, 145] width 606 height 152
click at [269, 279] on label "-25" at bounding box center [224, 274] width 145 height 30
click at [235, 279] on input "-25" at bounding box center [230, 279] width 10 height 10
radio input "true"
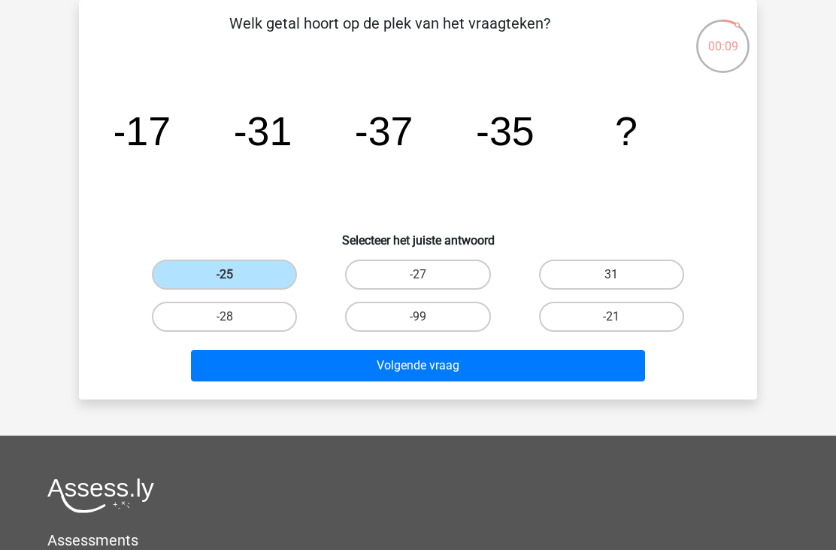
click at [289, 365] on button "Volgende vraag" at bounding box center [418, 366] width 455 height 32
click at [302, 364] on button "Volgende vraag" at bounding box center [418, 366] width 455 height 32
click at [304, 362] on button "Volgende vraag" at bounding box center [418, 366] width 455 height 32
click at [300, 365] on button "Volgende vraag" at bounding box center [418, 366] width 455 height 32
click at [269, 317] on label "-28" at bounding box center [224, 317] width 145 height 30
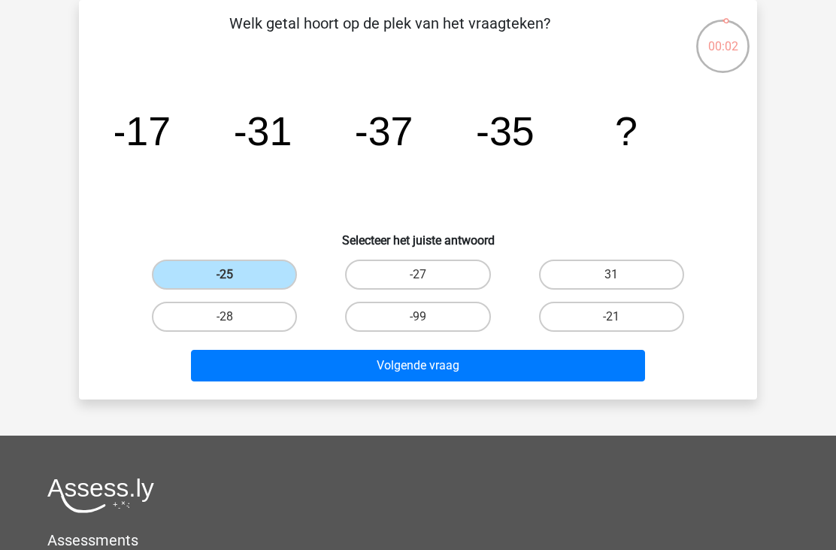
click at [235, 317] on input "-28" at bounding box center [230, 322] width 10 height 10
radio input "true"
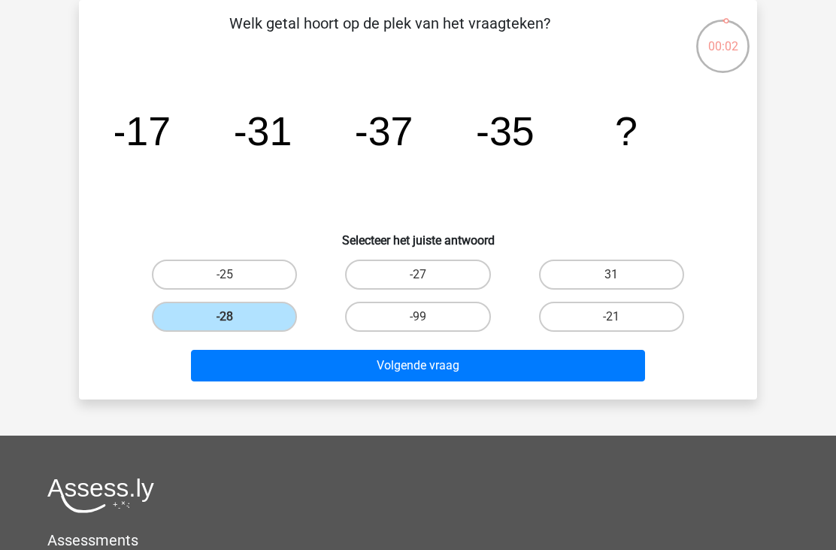
click at [270, 278] on label "-25" at bounding box center [224, 274] width 145 height 30
click at [235, 278] on input "-25" at bounding box center [230, 279] width 10 height 10
radio input "true"
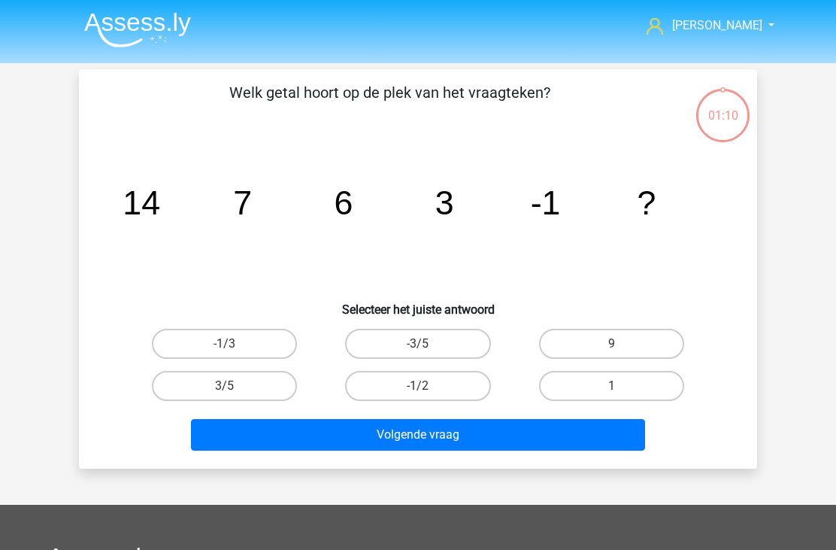
scroll to position [69, 0]
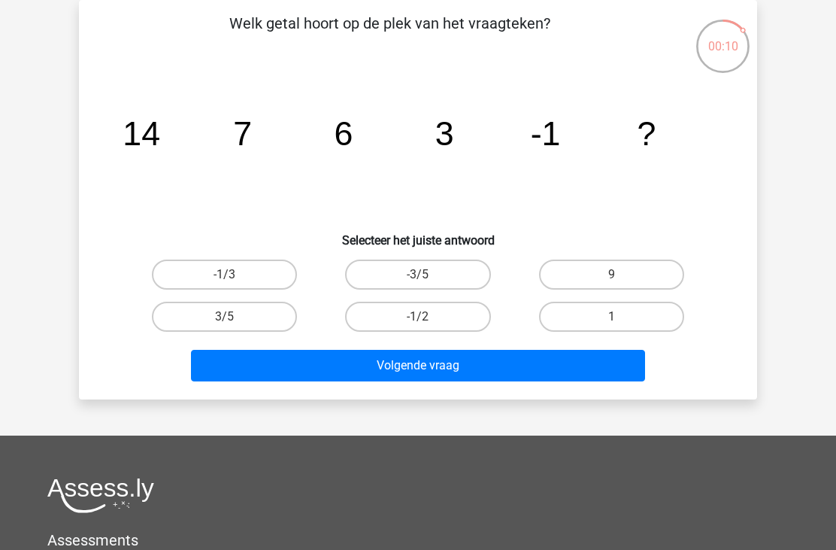
click at [602, 274] on label "9" at bounding box center [611, 274] width 145 height 30
click at [611, 274] on input "9" at bounding box center [616, 279] width 10 height 10
radio input "true"
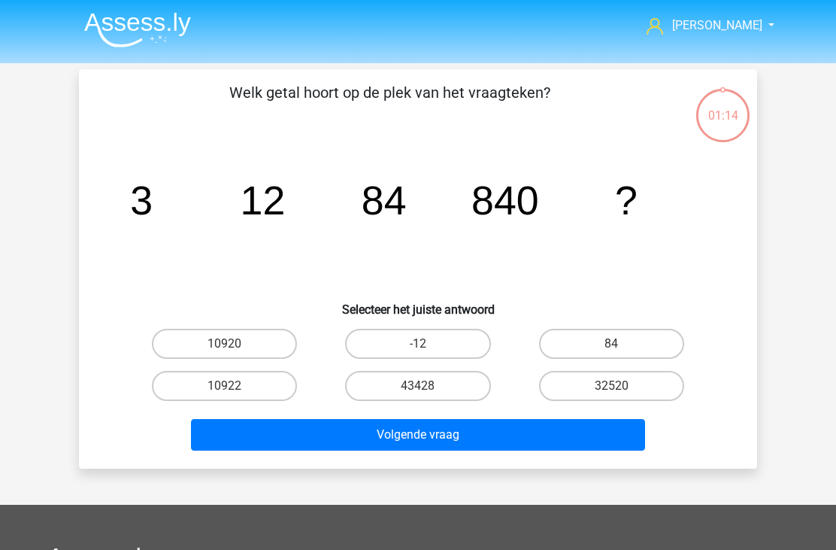
scroll to position [69, 0]
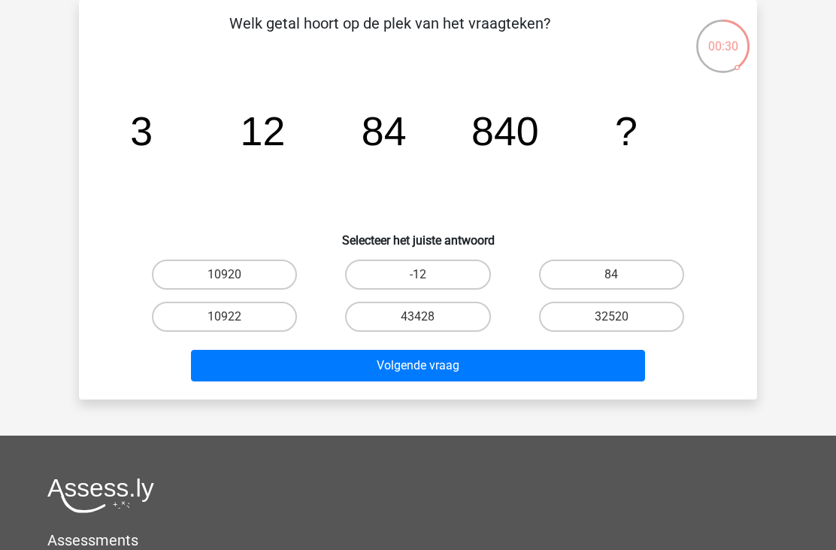
click at [245, 272] on label "10920" at bounding box center [224, 274] width 145 height 30
click at [235, 274] on input "10920" at bounding box center [230, 279] width 10 height 10
radio input "true"
click at [429, 374] on button "Volgende vraag" at bounding box center [418, 366] width 455 height 32
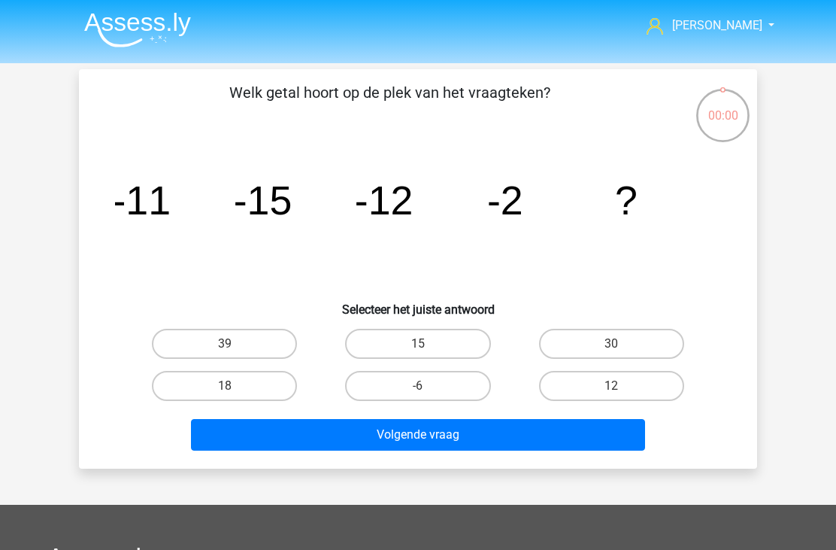
scroll to position [69, 0]
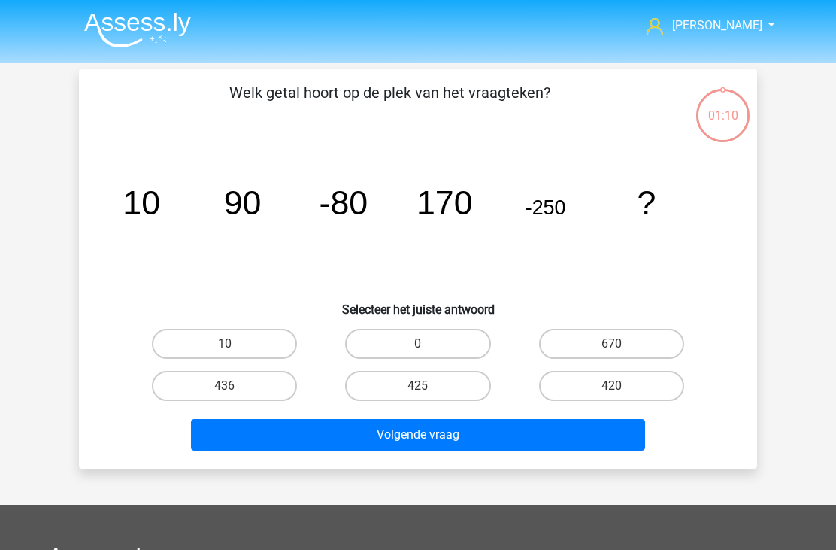
scroll to position [69, 0]
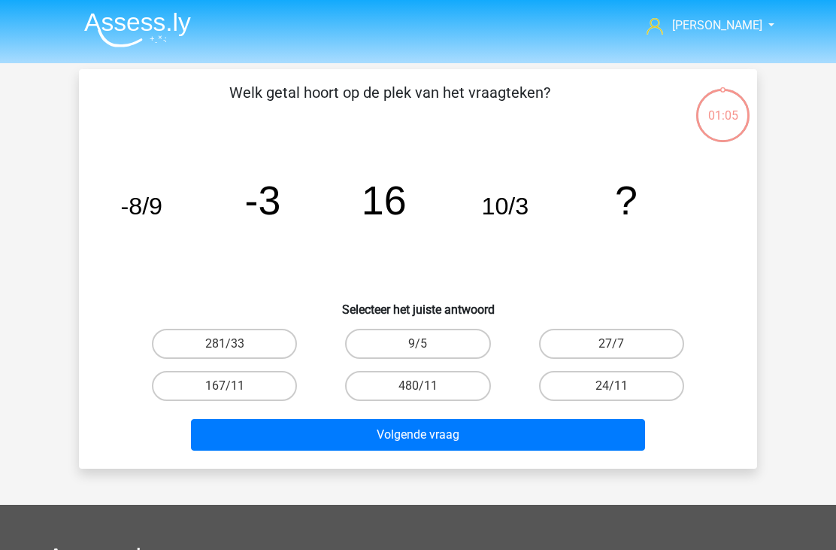
scroll to position [69, 0]
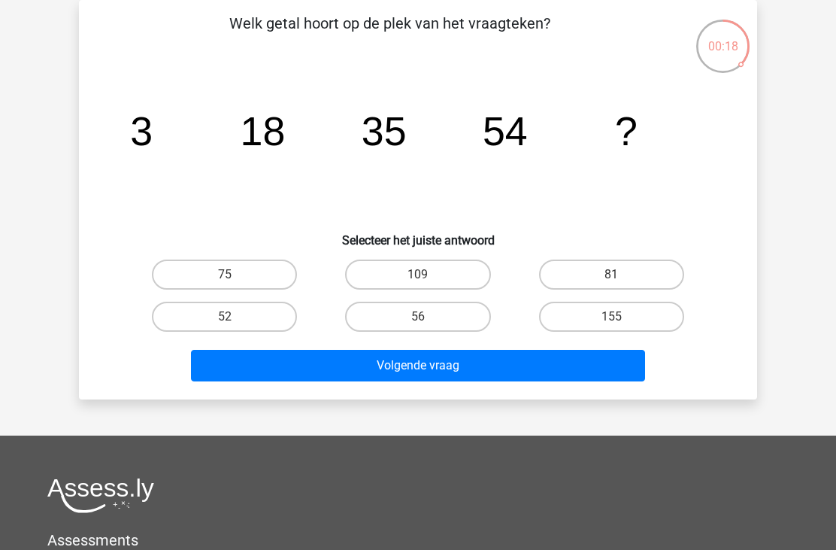
click at [262, 279] on label "75" at bounding box center [224, 274] width 145 height 30
click at [235, 279] on input "75" at bounding box center [230, 279] width 10 height 10
radio input "true"
click at [302, 363] on button "Volgende vraag" at bounding box center [418, 366] width 455 height 32
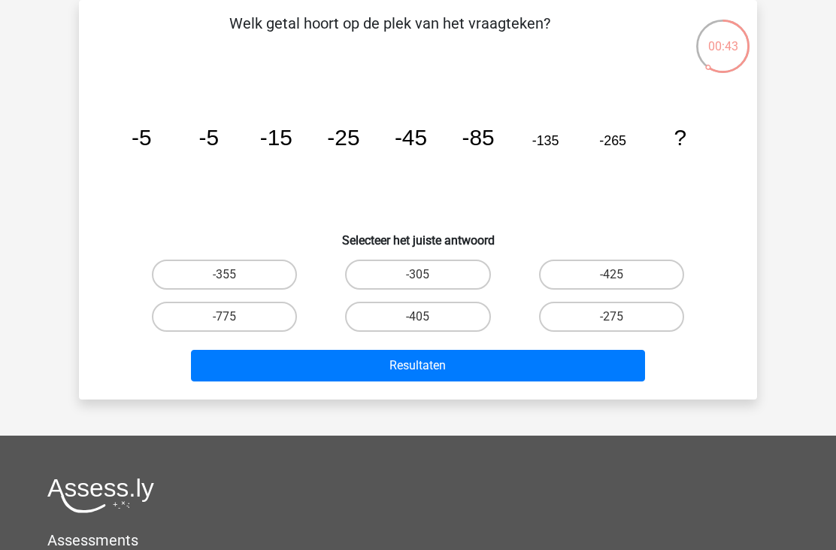
click at [427, 314] on label "-405" at bounding box center [417, 317] width 145 height 30
click at [427, 317] on input "-405" at bounding box center [423, 322] width 10 height 10
radio input "true"
click at [449, 366] on button "Resultaten" at bounding box center [418, 366] width 455 height 32
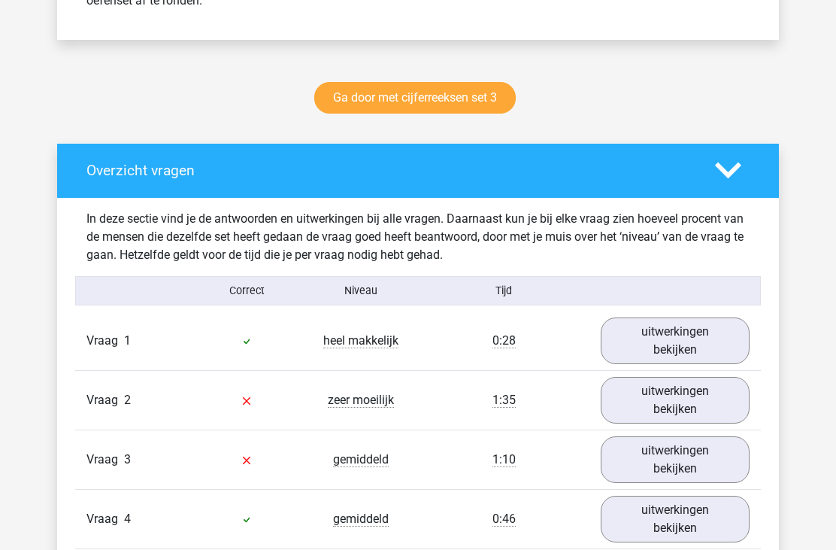
scroll to position [710, 0]
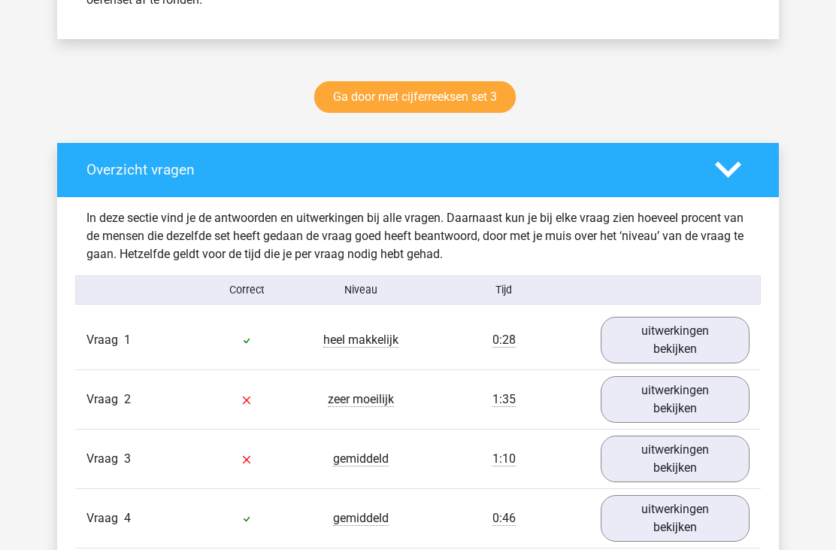
click at [631, 341] on link "uitwerkingen bekijken" at bounding box center [675, 340] width 149 height 47
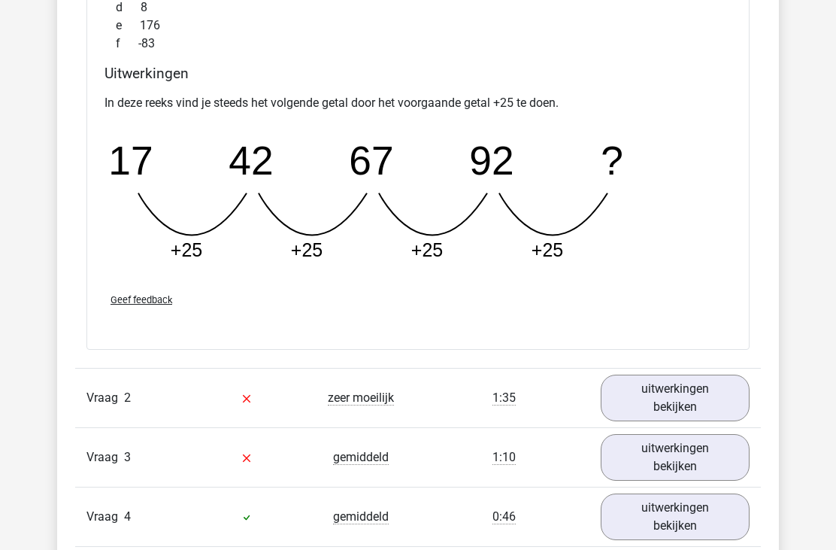
scroll to position [1373, 0]
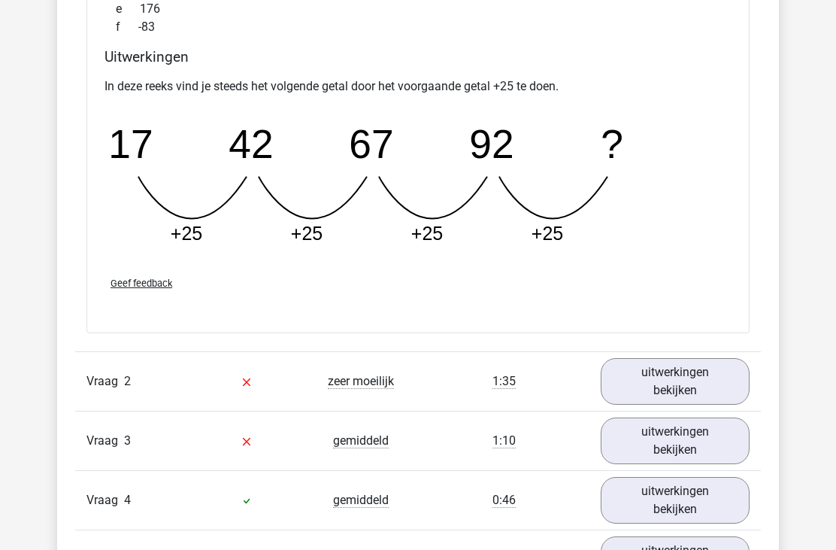
click at [633, 380] on link "uitwerkingen bekijken" at bounding box center [675, 381] width 149 height 47
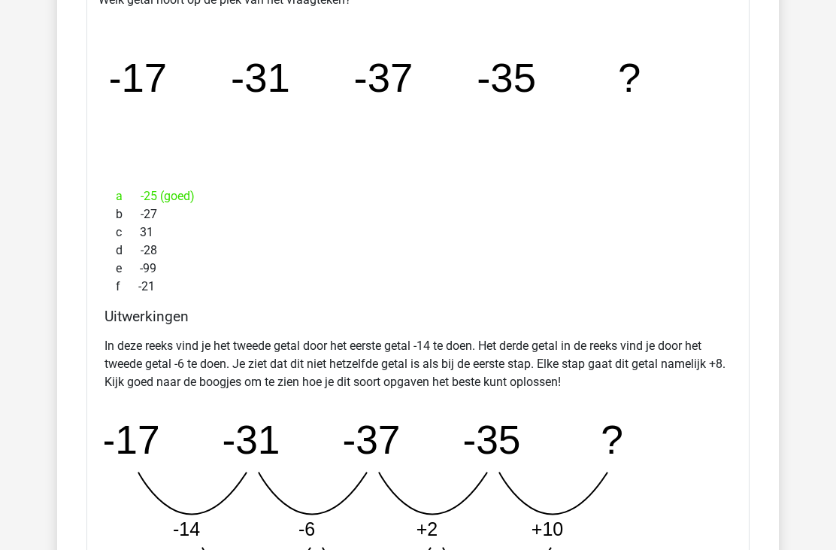
scroll to position [1831, 0]
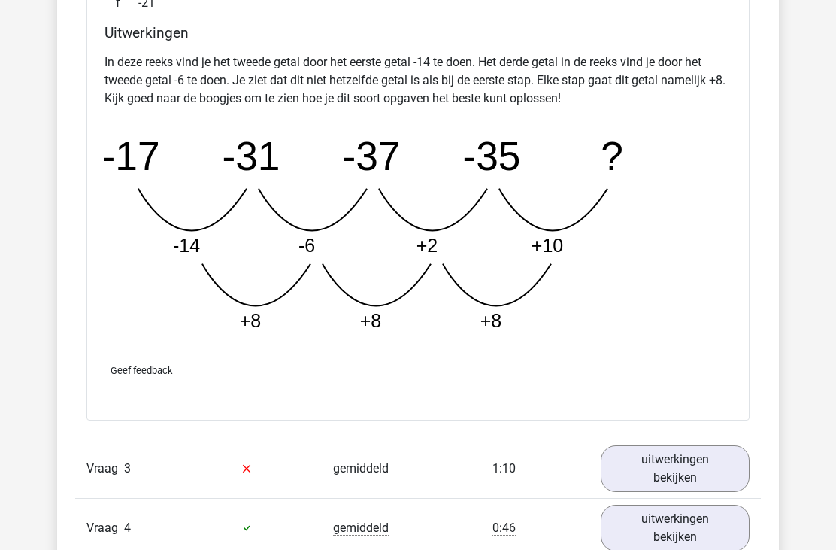
click at [640, 465] on link "uitwerkingen bekijken" at bounding box center [675, 469] width 149 height 47
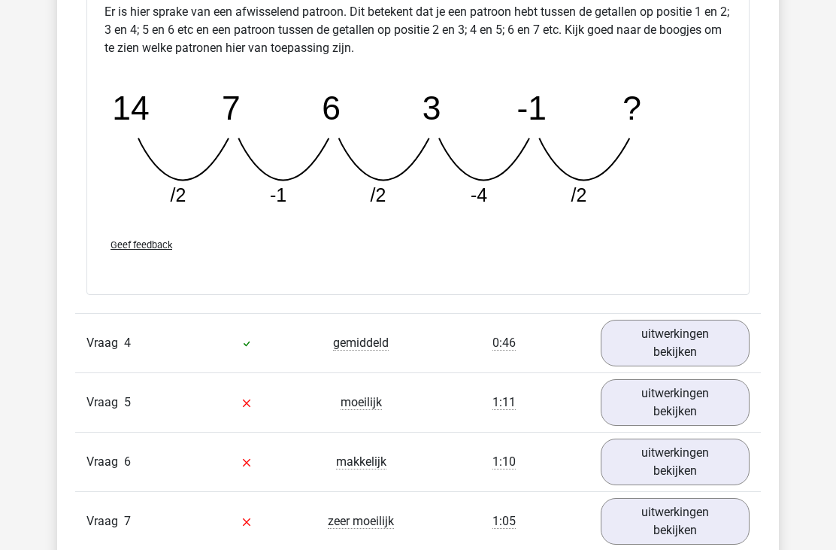
scroll to position [2997, 0]
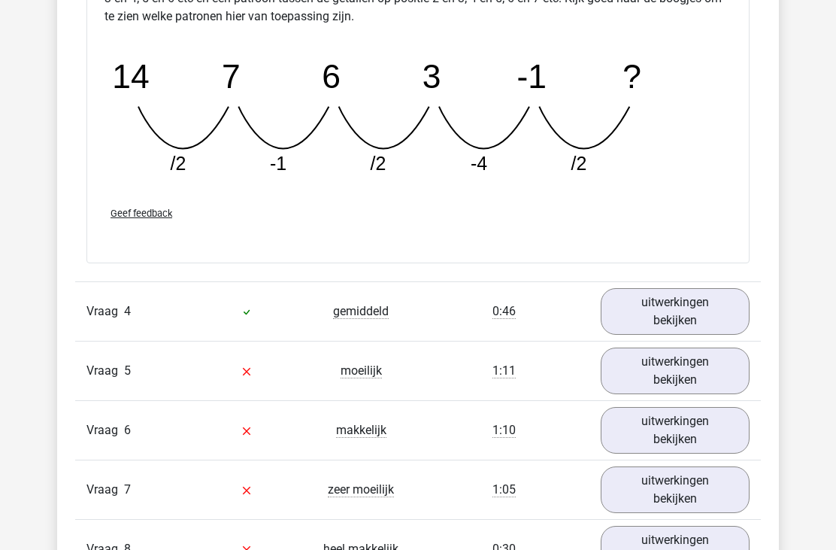
click at [647, 320] on link "uitwerkingen bekijken" at bounding box center [675, 311] width 149 height 47
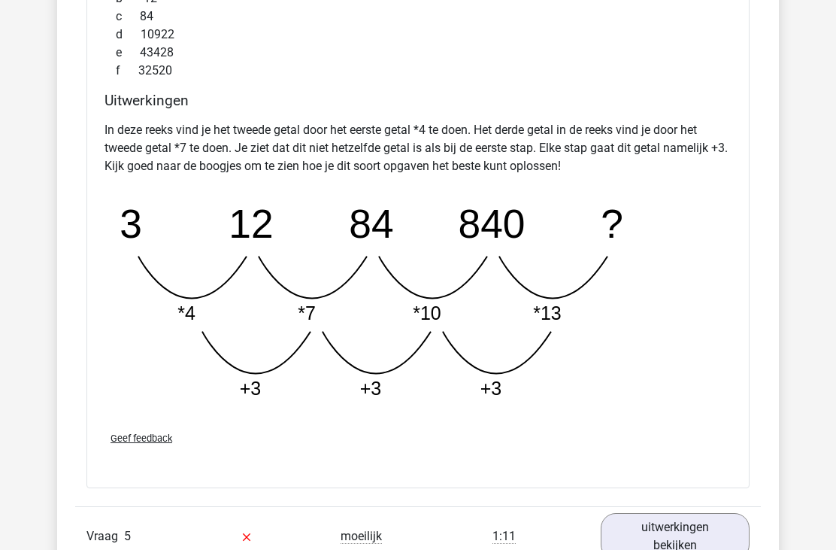
scroll to position [3588, 0]
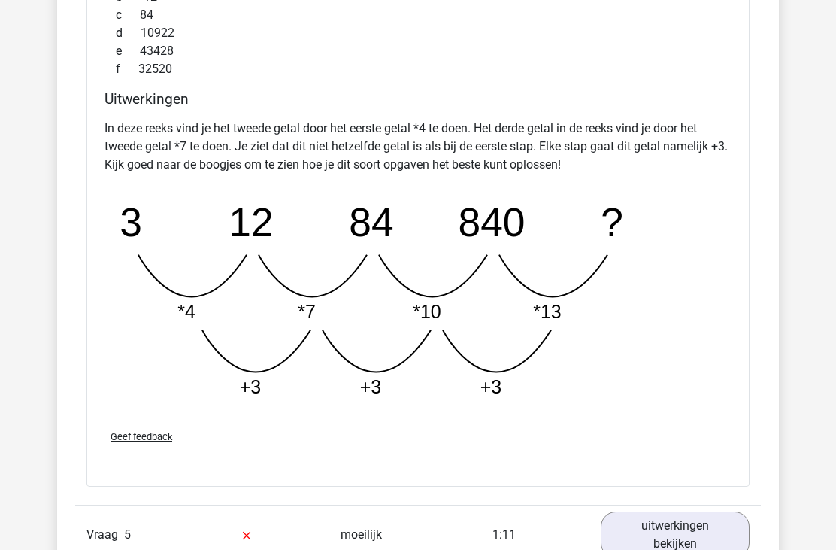
click at [634, 533] on link "uitwerkingen bekijken" at bounding box center [675, 535] width 149 height 47
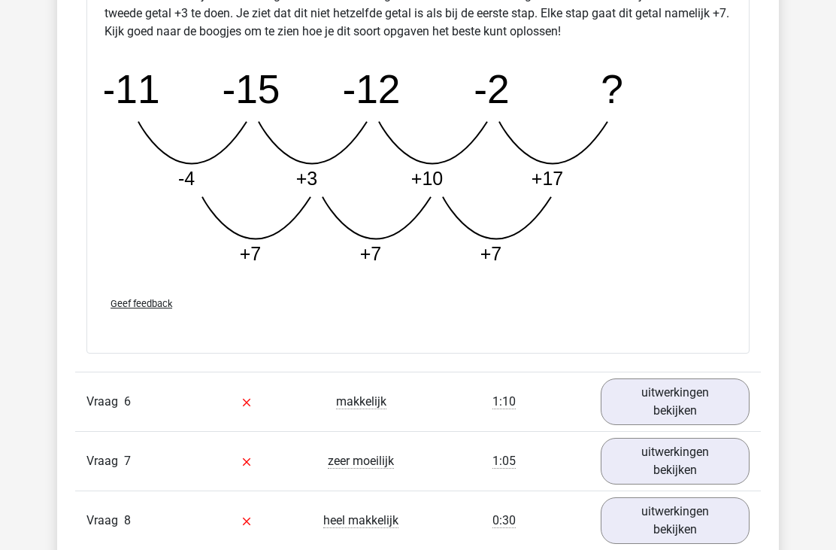
scroll to position [4556, 0]
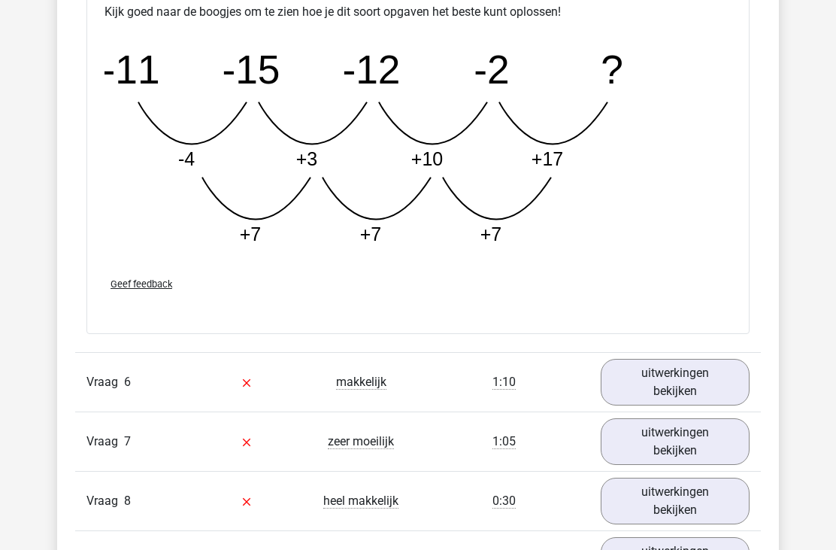
click at [662, 386] on link "uitwerkingen bekijken" at bounding box center [675, 382] width 149 height 47
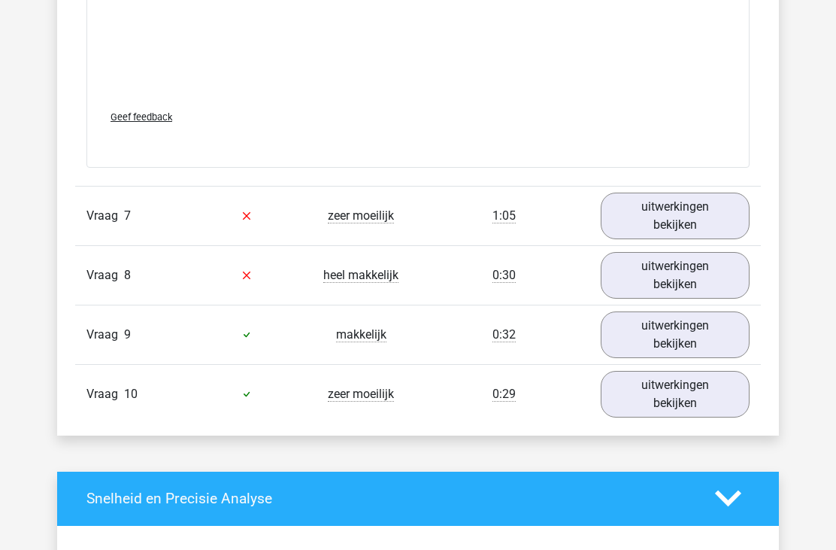
scroll to position [5547, 0]
click at [662, 216] on link "uitwerkingen bekijken" at bounding box center [675, 215] width 149 height 47
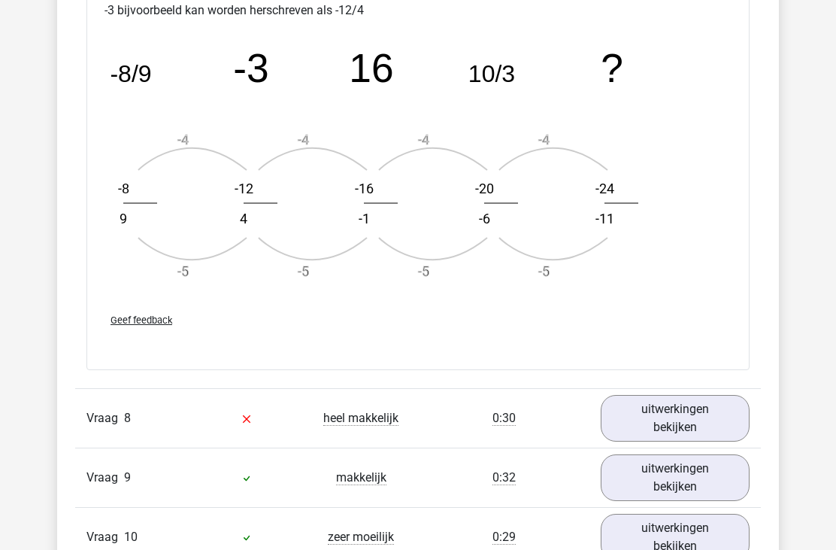
scroll to position [6295, 0]
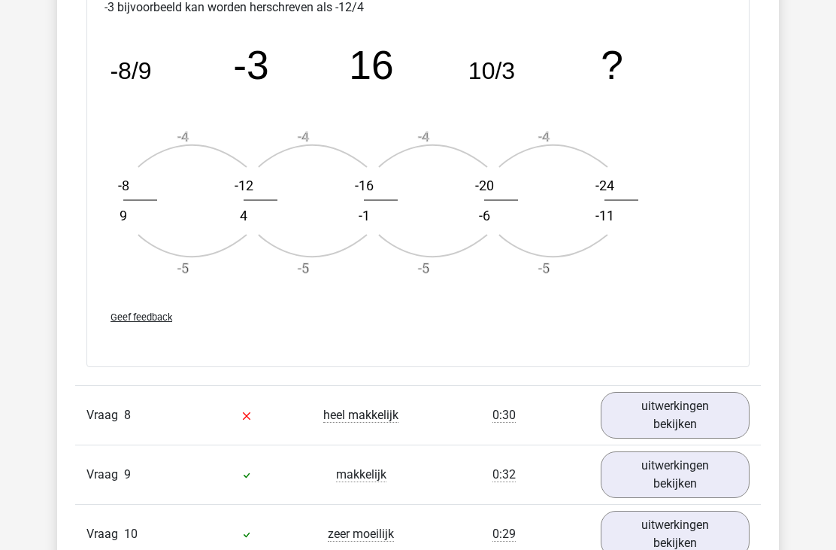
click at [626, 405] on link "uitwerkingen bekijken" at bounding box center [675, 415] width 149 height 47
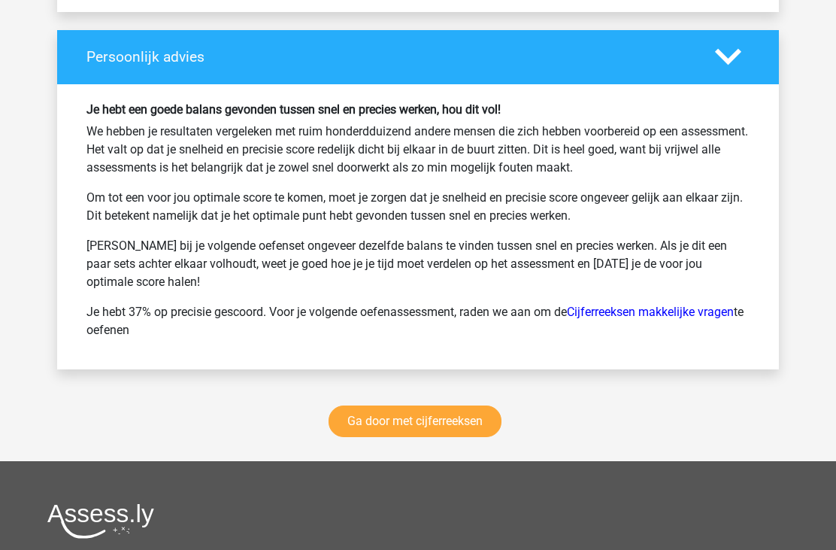
scroll to position [8009, 0]
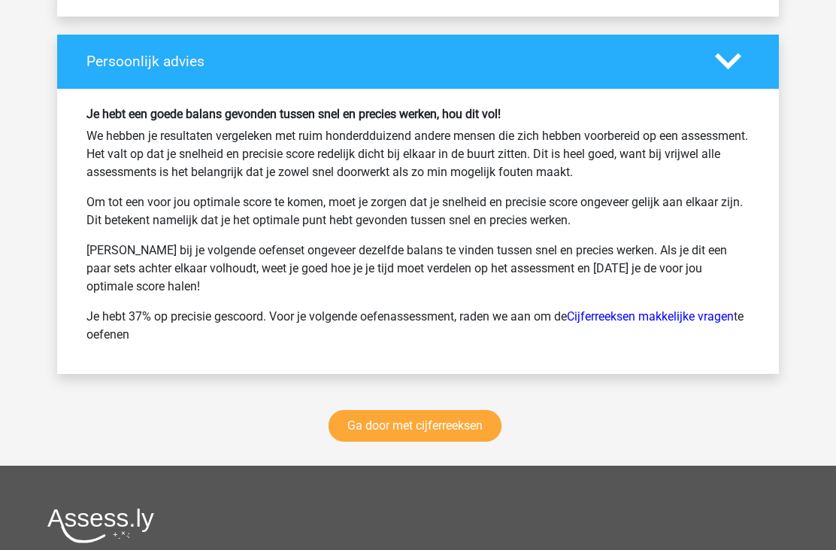
click at [424, 426] on link "Ga door met cijferreeksen" at bounding box center [415, 426] width 173 height 32
